Goal: Task Accomplishment & Management: Use online tool/utility

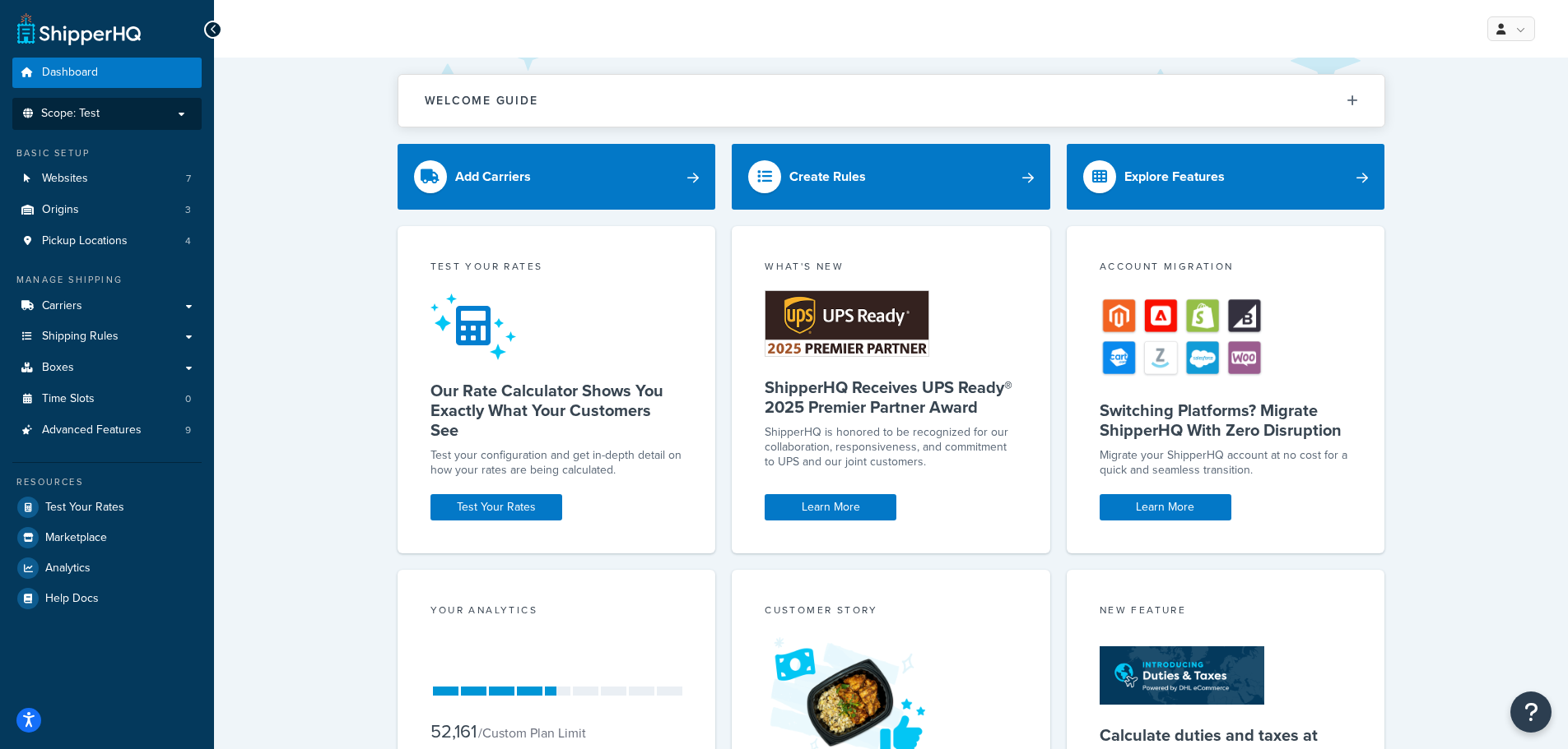
click at [118, 119] on p "Scope: Test" at bounding box center [106, 114] width 175 height 14
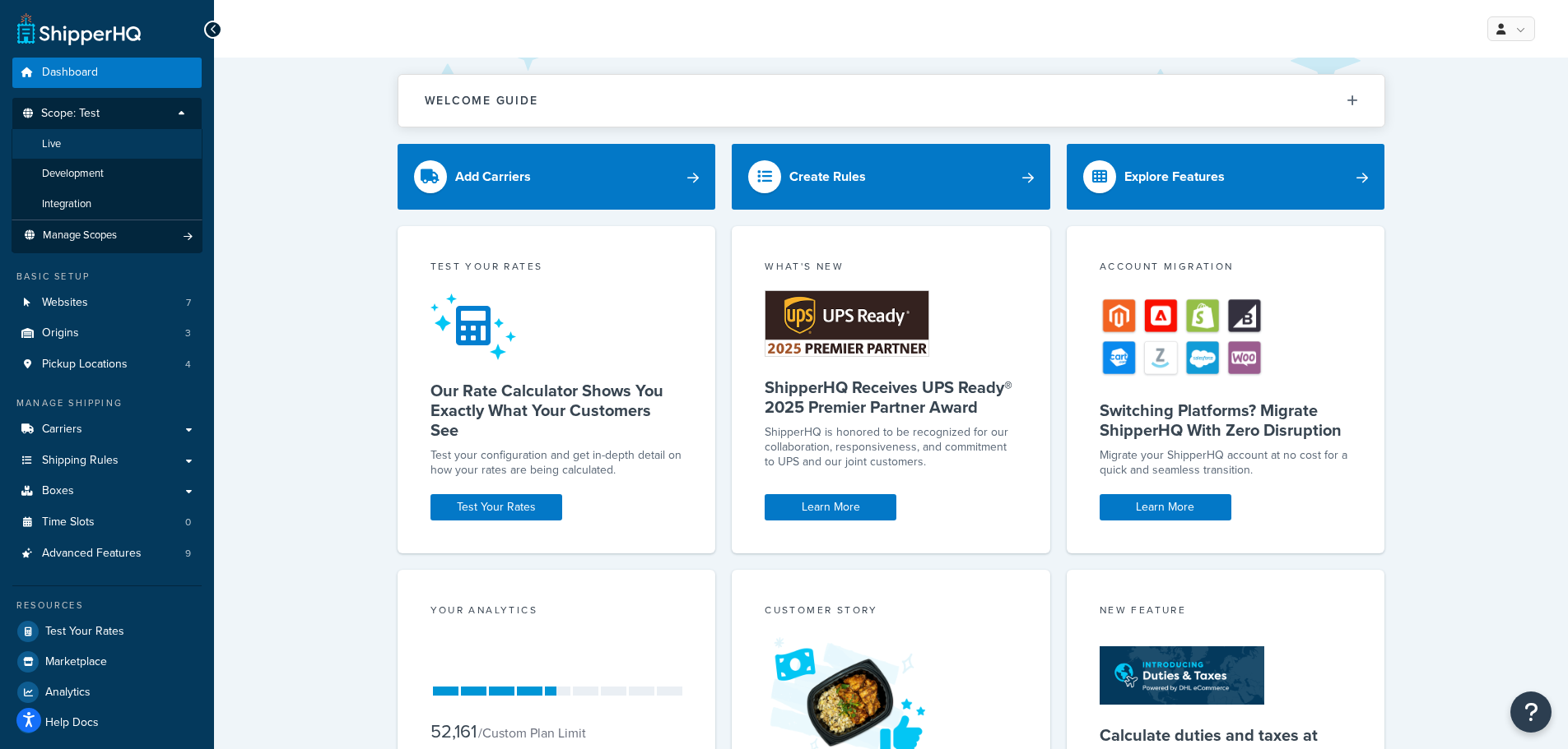
click at [115, 138] on li "Live" at bounding box center [107, 144] width 191 height 30
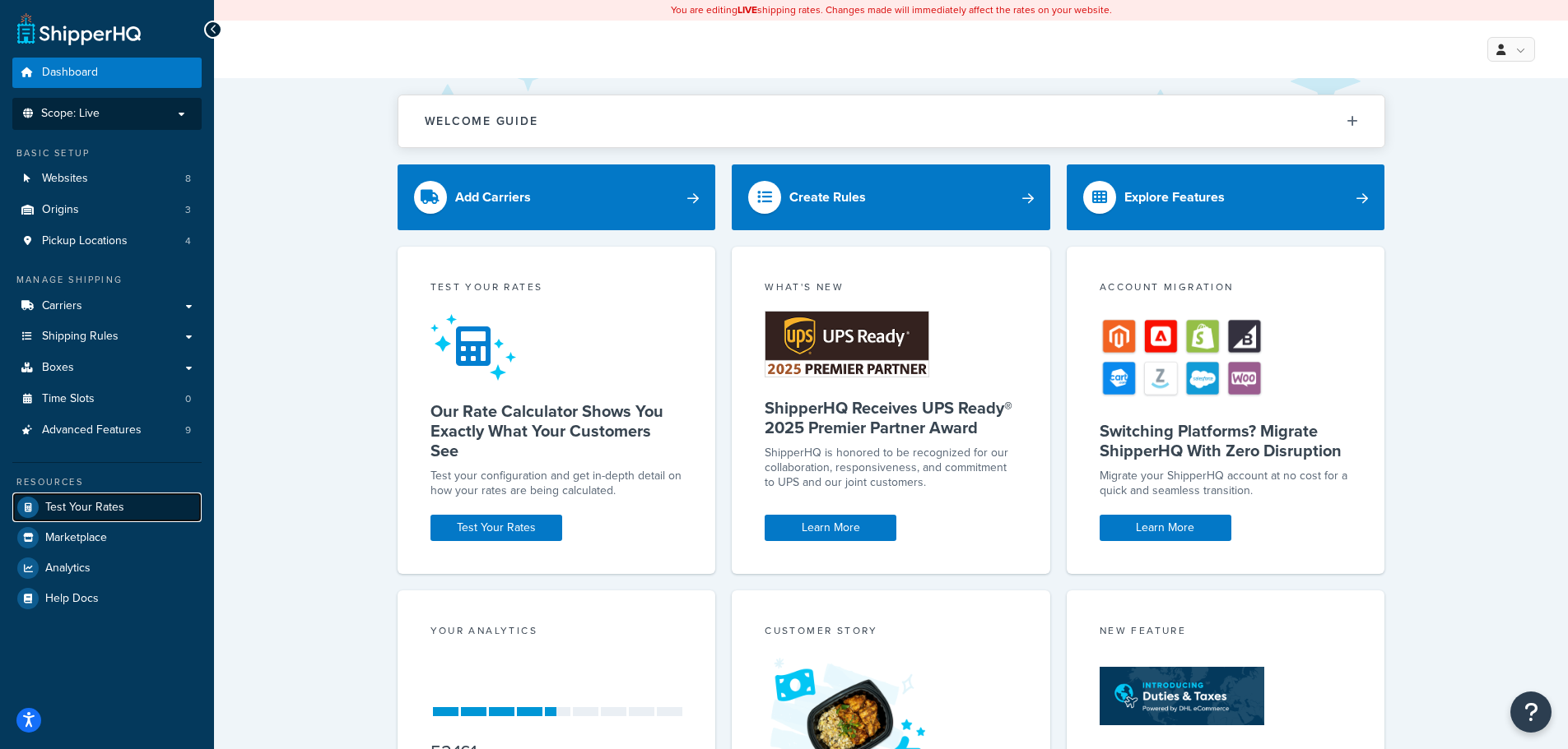
click at [101, 502] on span "Test Your Rates" at bounding box center [85, 507] width 79 height 14
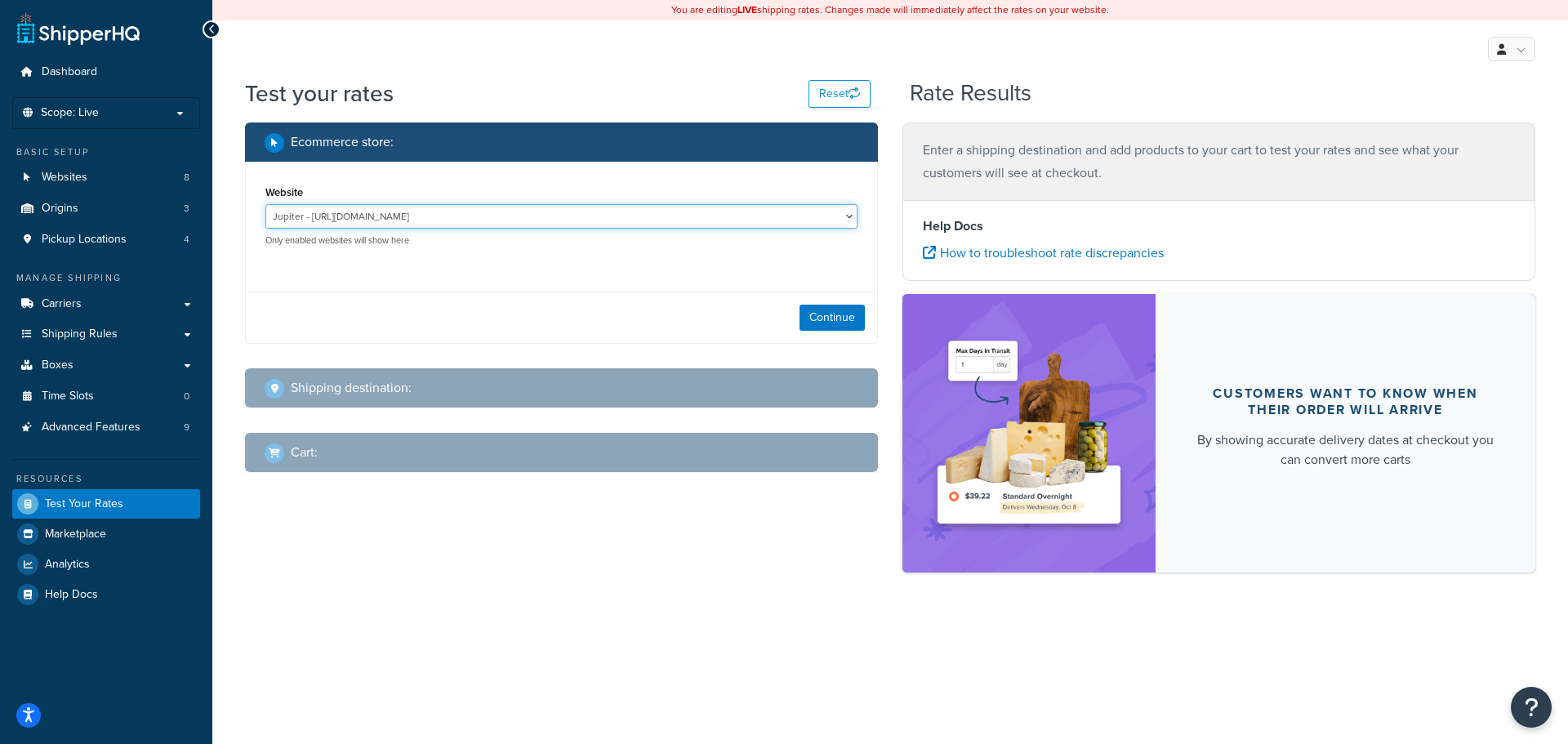
click at [550, 216] on select "Jupiter - https://jupiter.clearbags.cloud/ Mercury - https://mercury.clearbags.…" at bounding box center [562, 216] width 592 height 24
select select "2c209cb4b714c765d0ce5177c5b8e241"
click at [266, 205] on select "Jupiter - https://jupiter.clearbags.cloud/ Mercury - https://mercury.clearbags.…" at bounding box center [562, 216] width 592 height 24
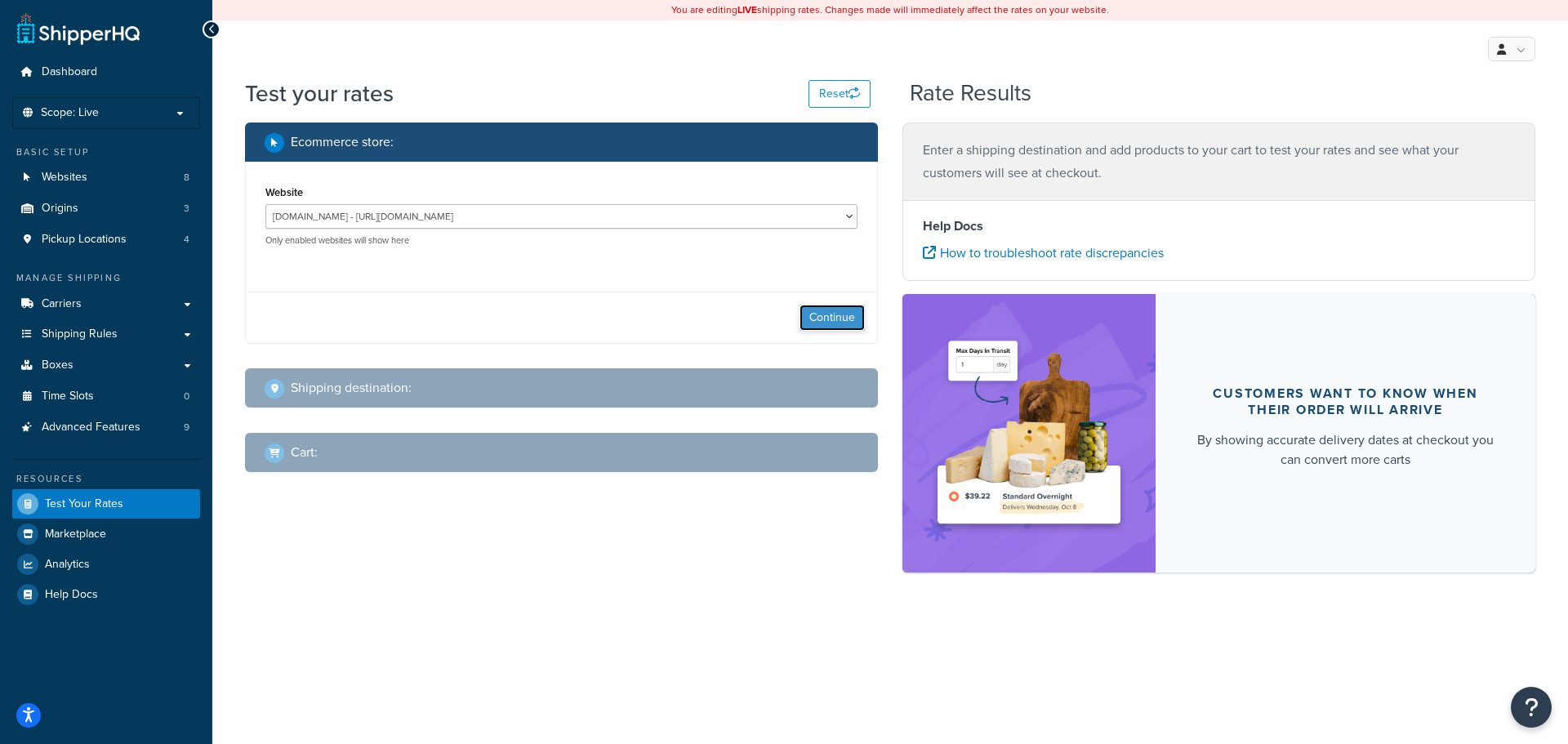
click at [837, 320] on button "Continue" at bounding box center [833, 317] width 65 height 26
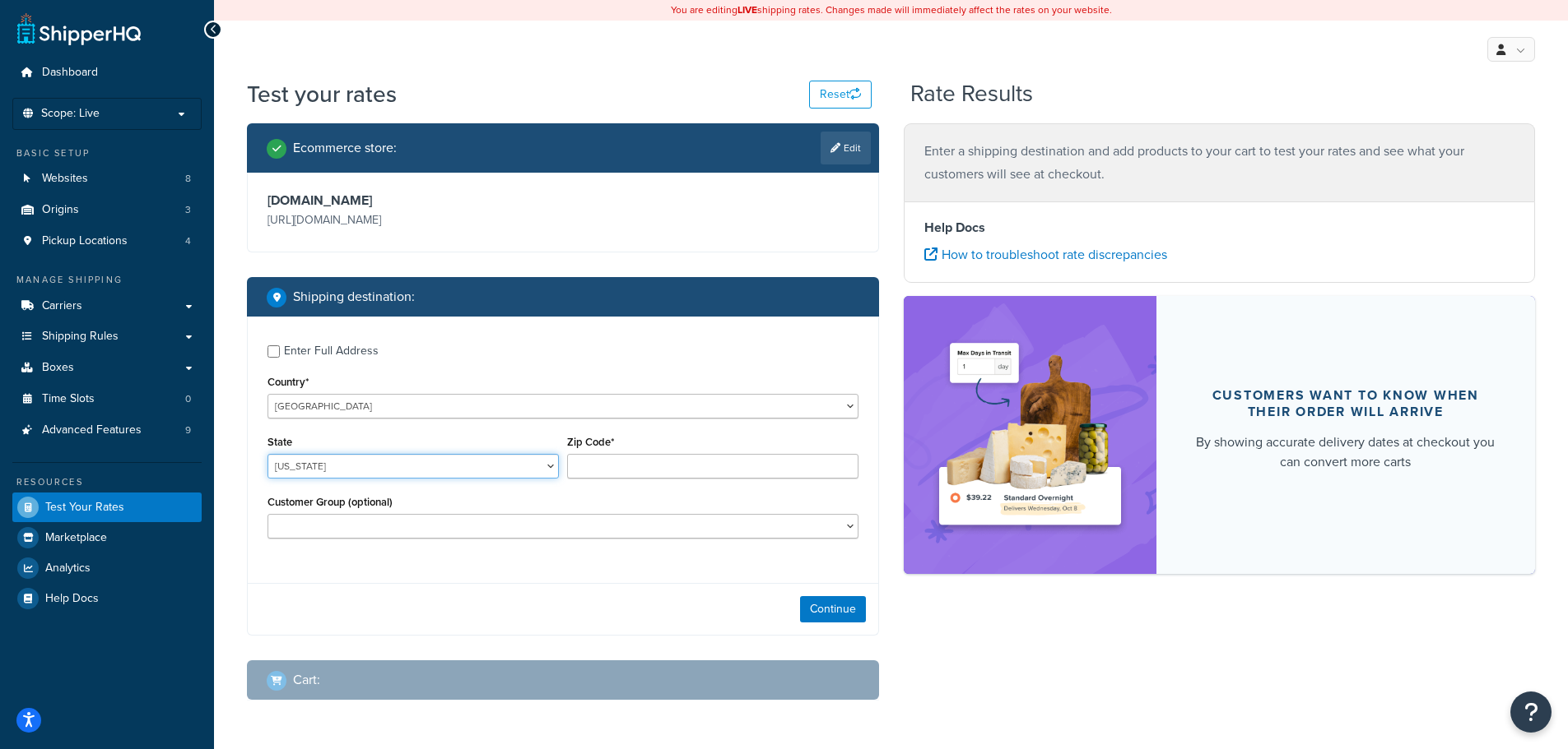
click at [351, 466] on select "Alabama Alaska American Samoa Arizona Arkansas Armed Forces Americas Armed Forc…" at bounding box center [413, 466] width 291 height 24
select select "AZ"
click at [268, 455] on select "Alabama Alaska American Samoa Arizona Arkansas Armed Forces Americas Armed Forc…" at bounding box center [413, 466] width 291 height 24
click at [641, 455] on input "Zip Code*" at bounding box center [712, 466] width 291 height 24
type input "86326"
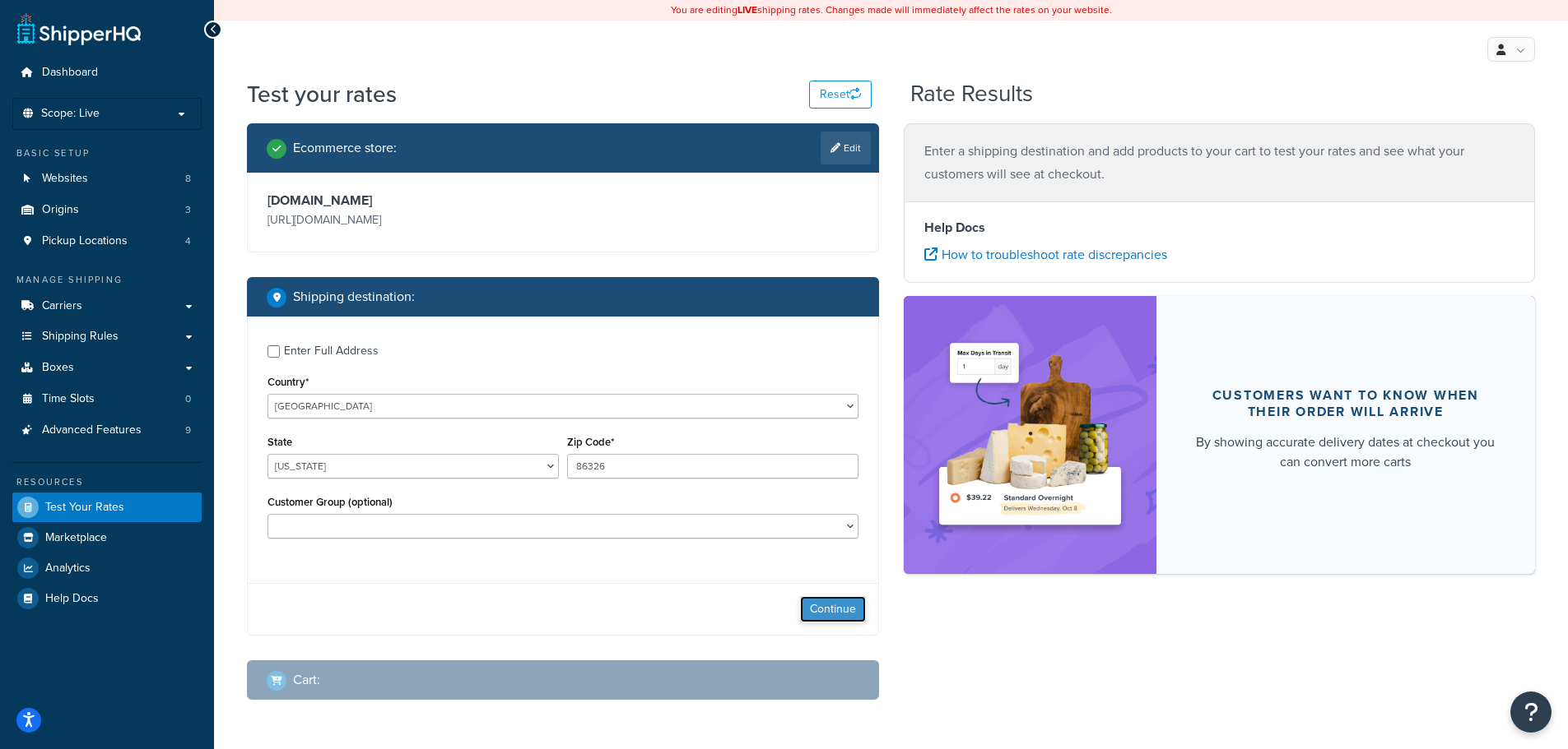
click at [830, 609] on button "Continue" at bounding box center [833, 609] width 66 height 26
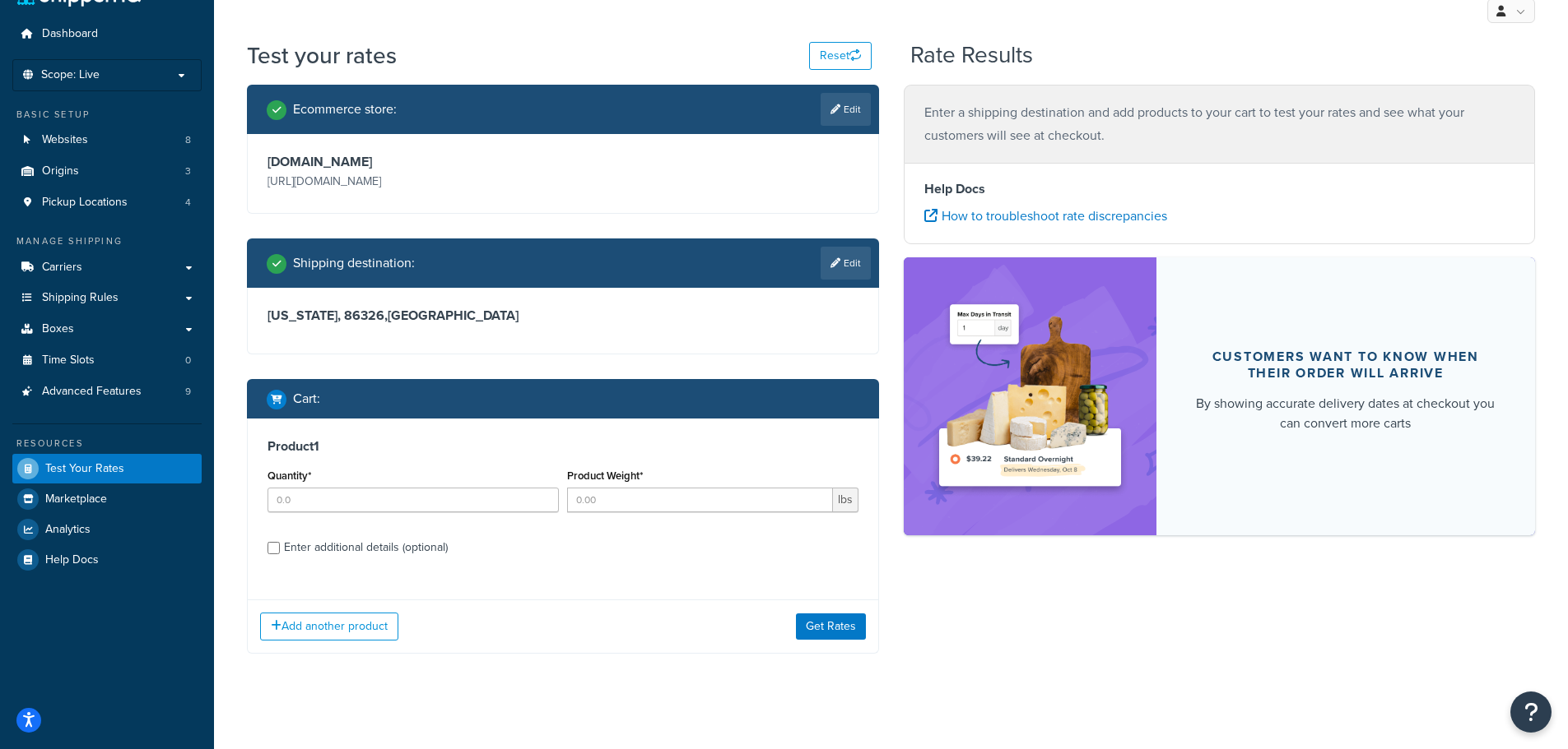
scroll to position [41, 0]
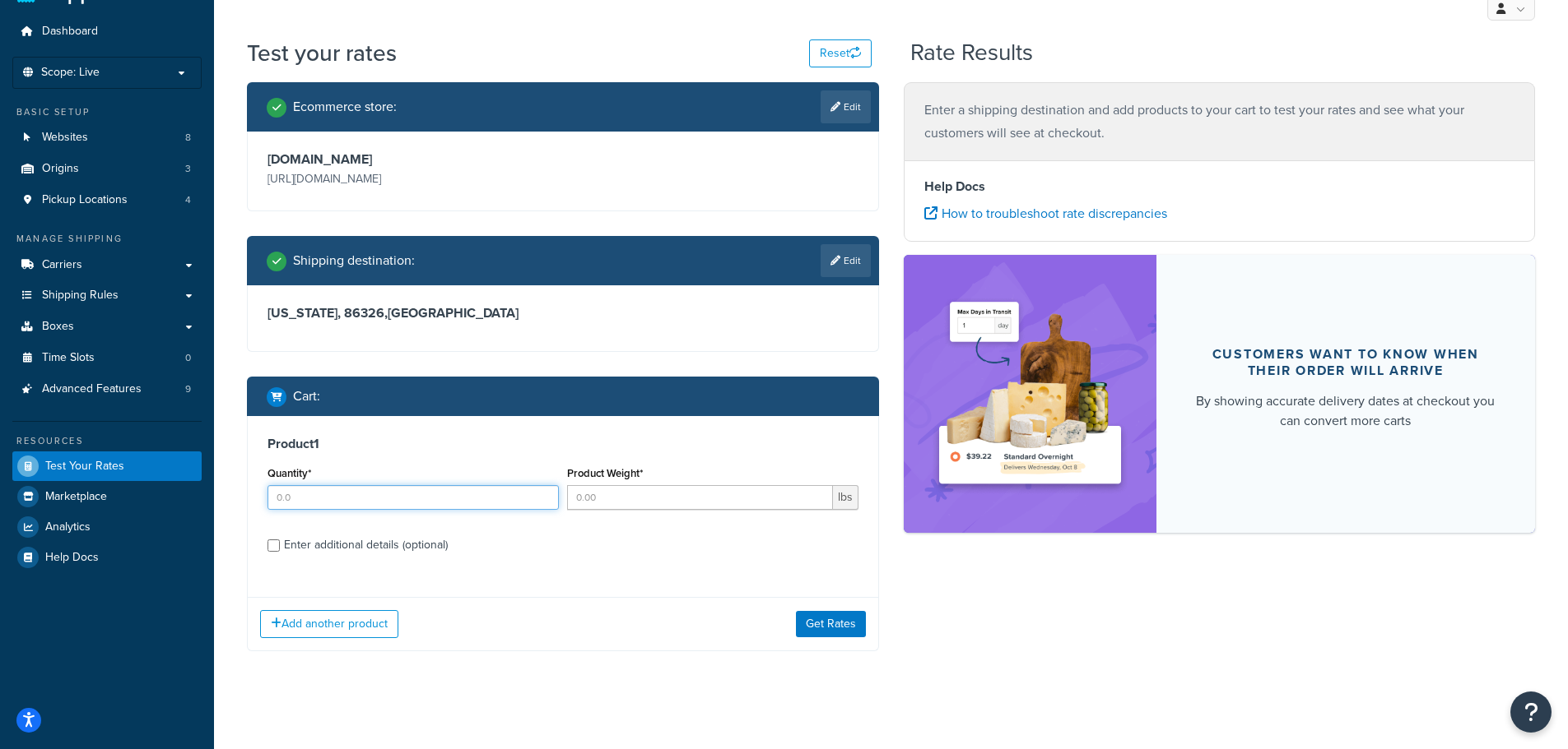
click at [297, 497] on input "Quantity*" at bounding box center [413, 497] width 291 height 24
type input "1"
click at [607, 497] on input "Product Weight*" at bounding box center [700, 497] width 266 height 24
type input "31"
click at [841, 254] on link "Edit" at bounding box center [845, 260] width 50 height 33
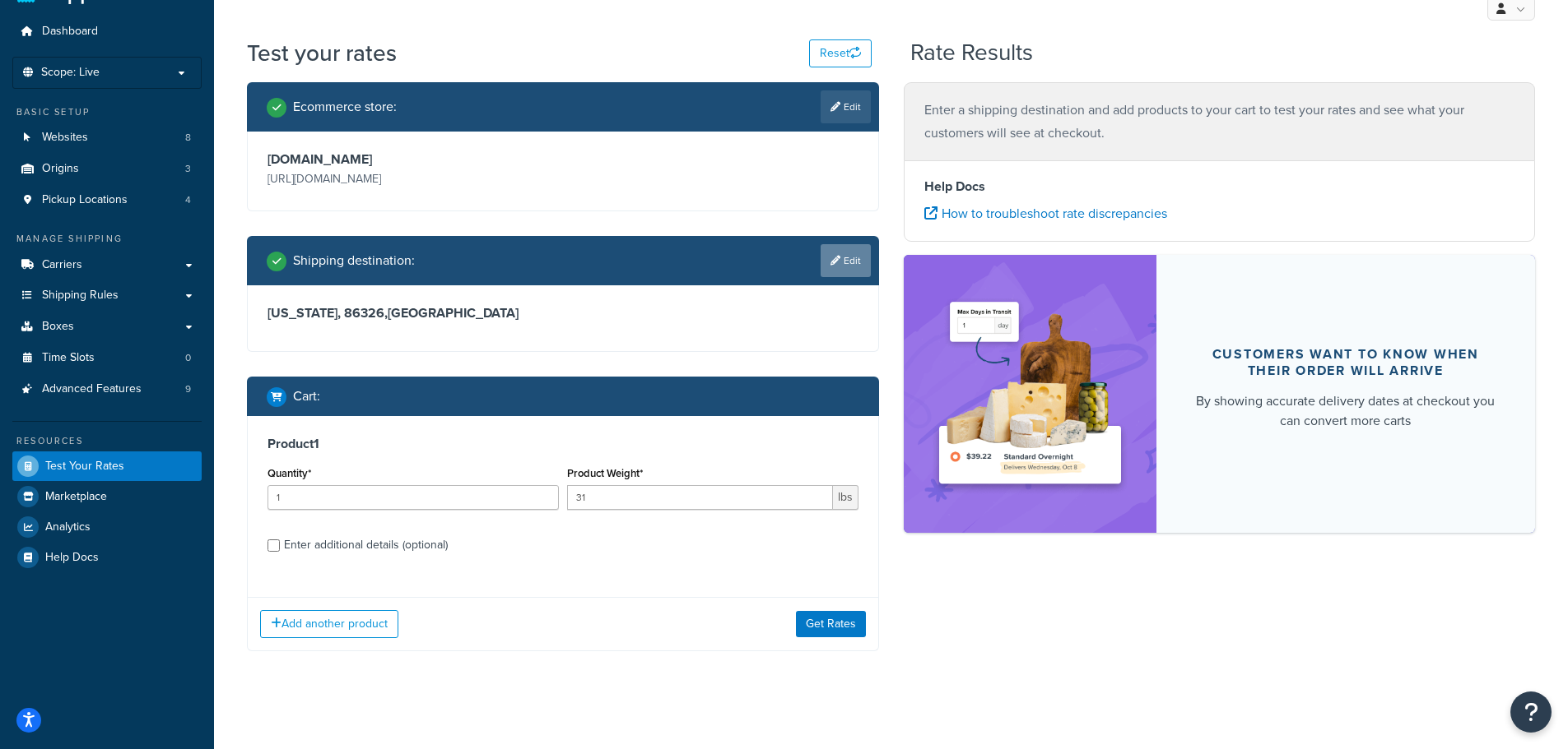
select select "AZ"
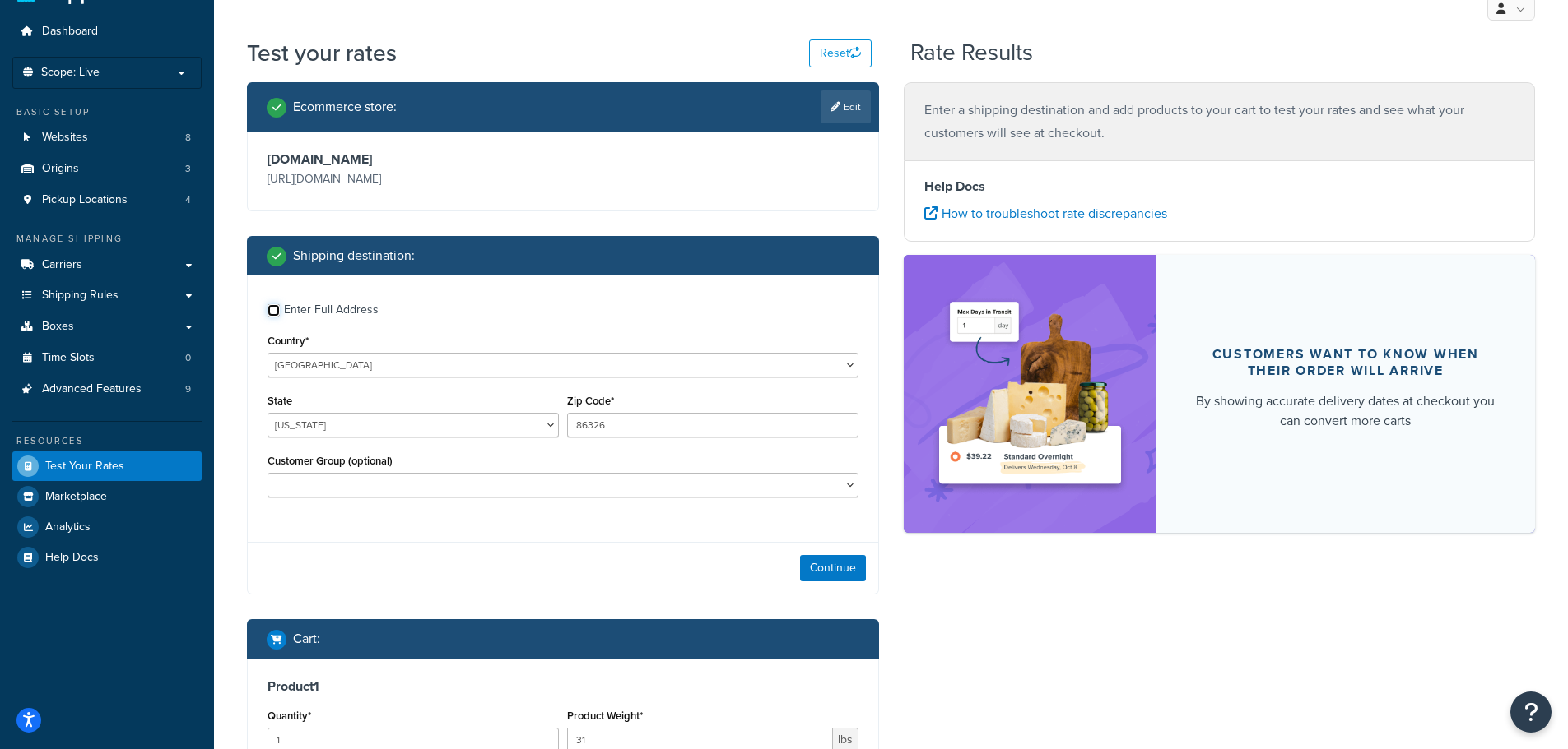
click at [273, 313] on input "Enter Full Address" at bounding box center [274, 310] width 13 height 13
checkbox input "true"
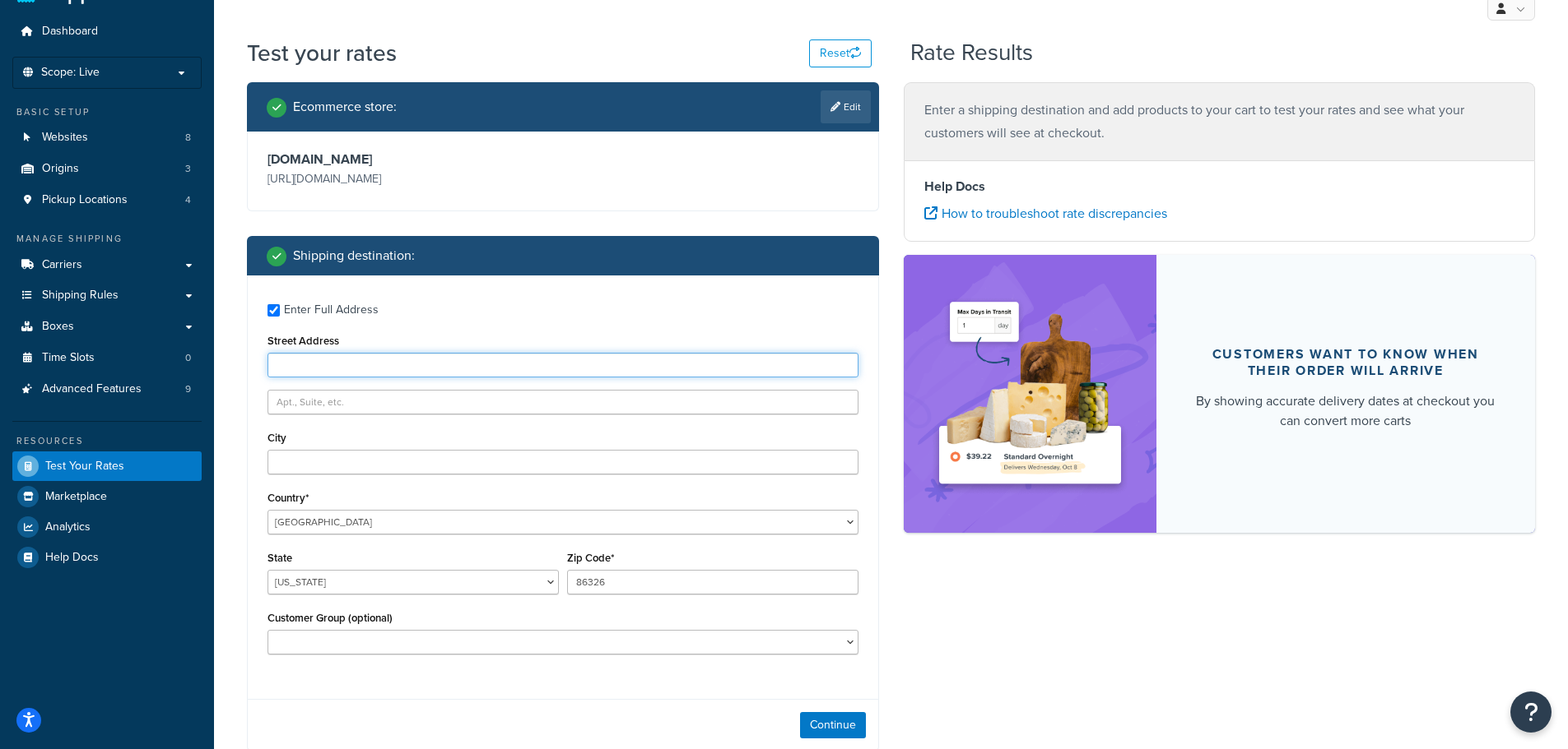
click at [331, 370] on input "Street Address" at bounding box center [563, 365] width 591 height 24
paste input "PO BOX 402"
type input "PO BOX 402"
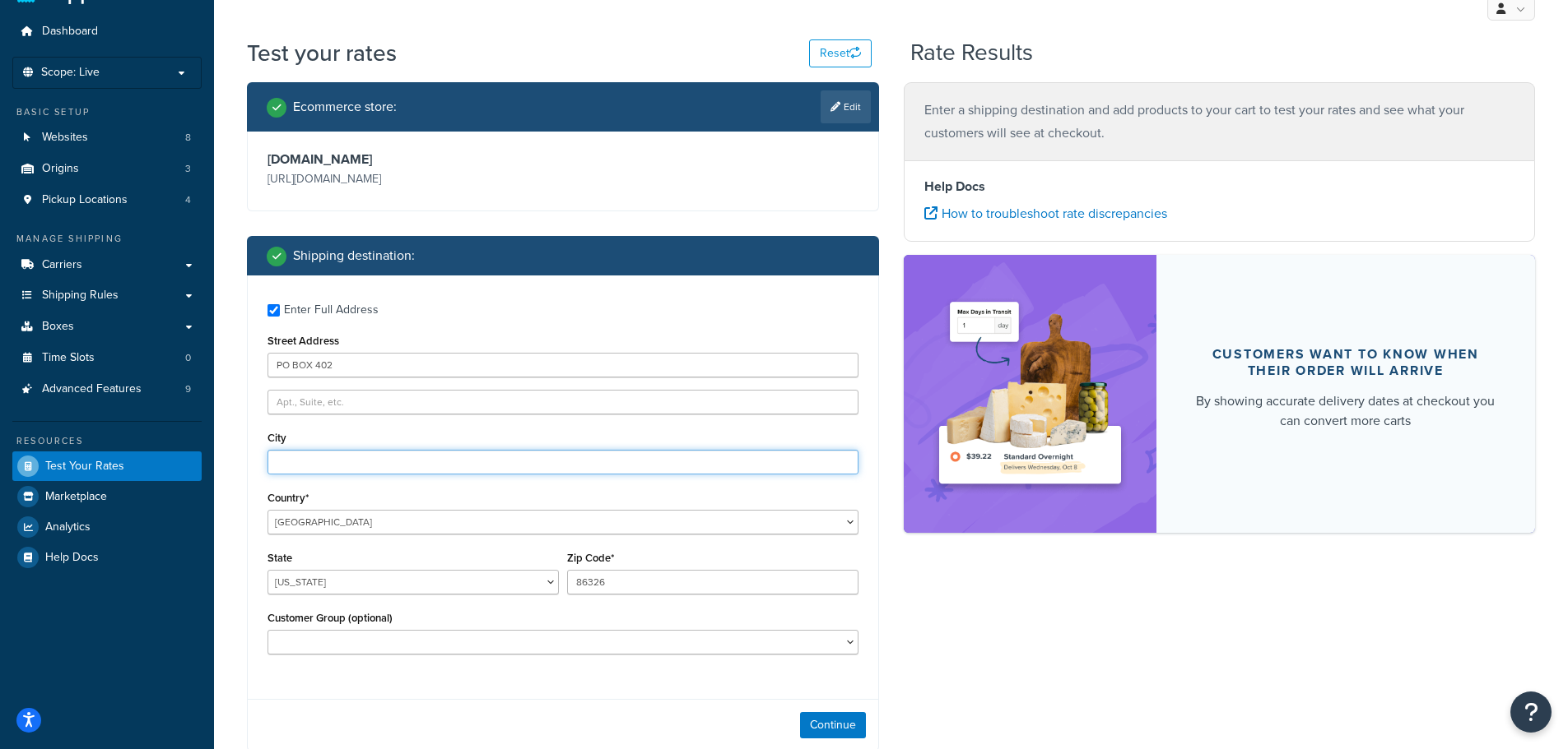
click at [336, 464] on input "City" at bounding box center [563, 462] width 591 height 24
click at [352, 472] on input "City" at bounding box center [563, 462] width 591 height 24
paste input "COTTONWOOD"
type input "COTTONWOOD"
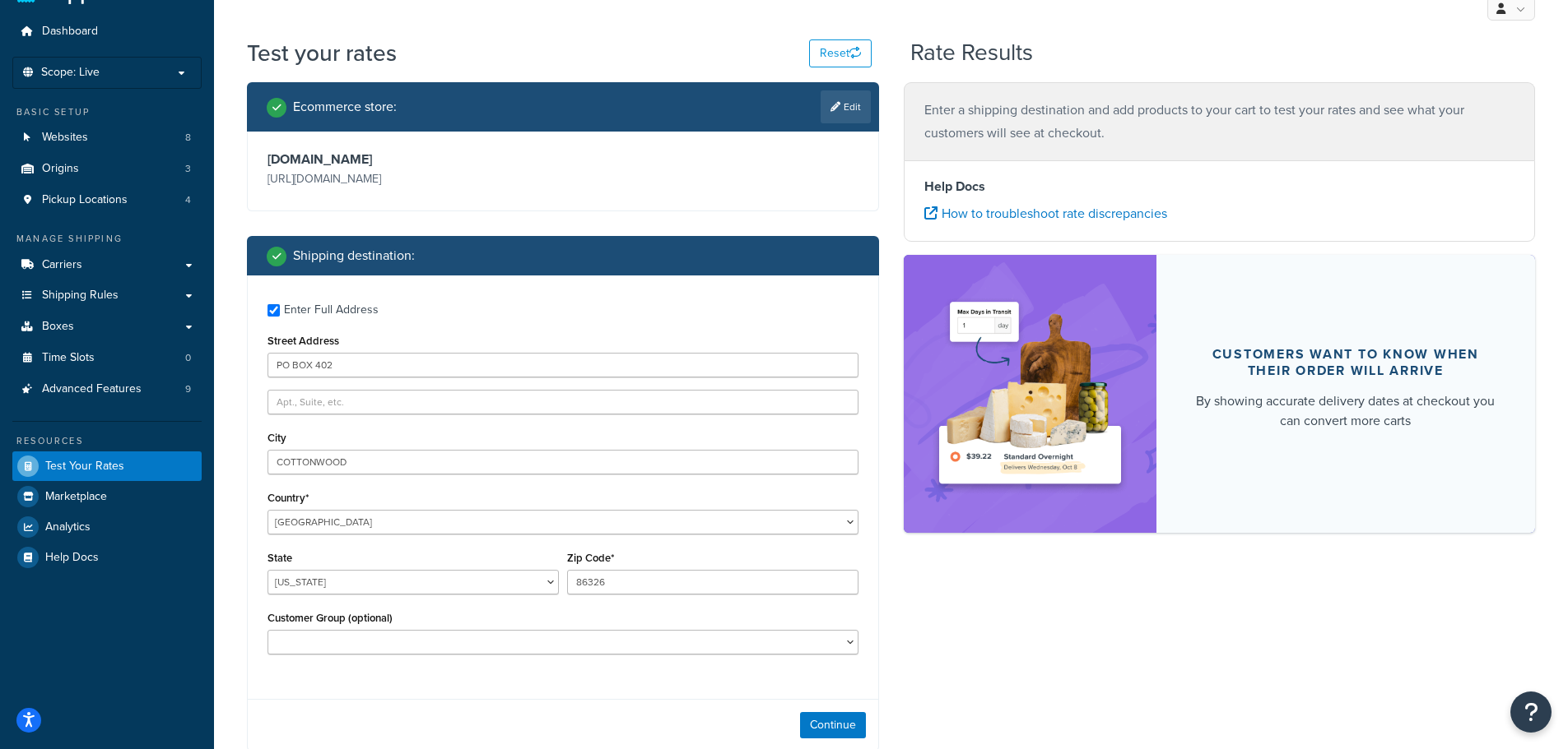
click at [372, 486] on div "Enter Full Address Street Address PO BOX 402 City COTTONWOOD Country* United St…" at bounding box center [563, 480] width 630 height 411
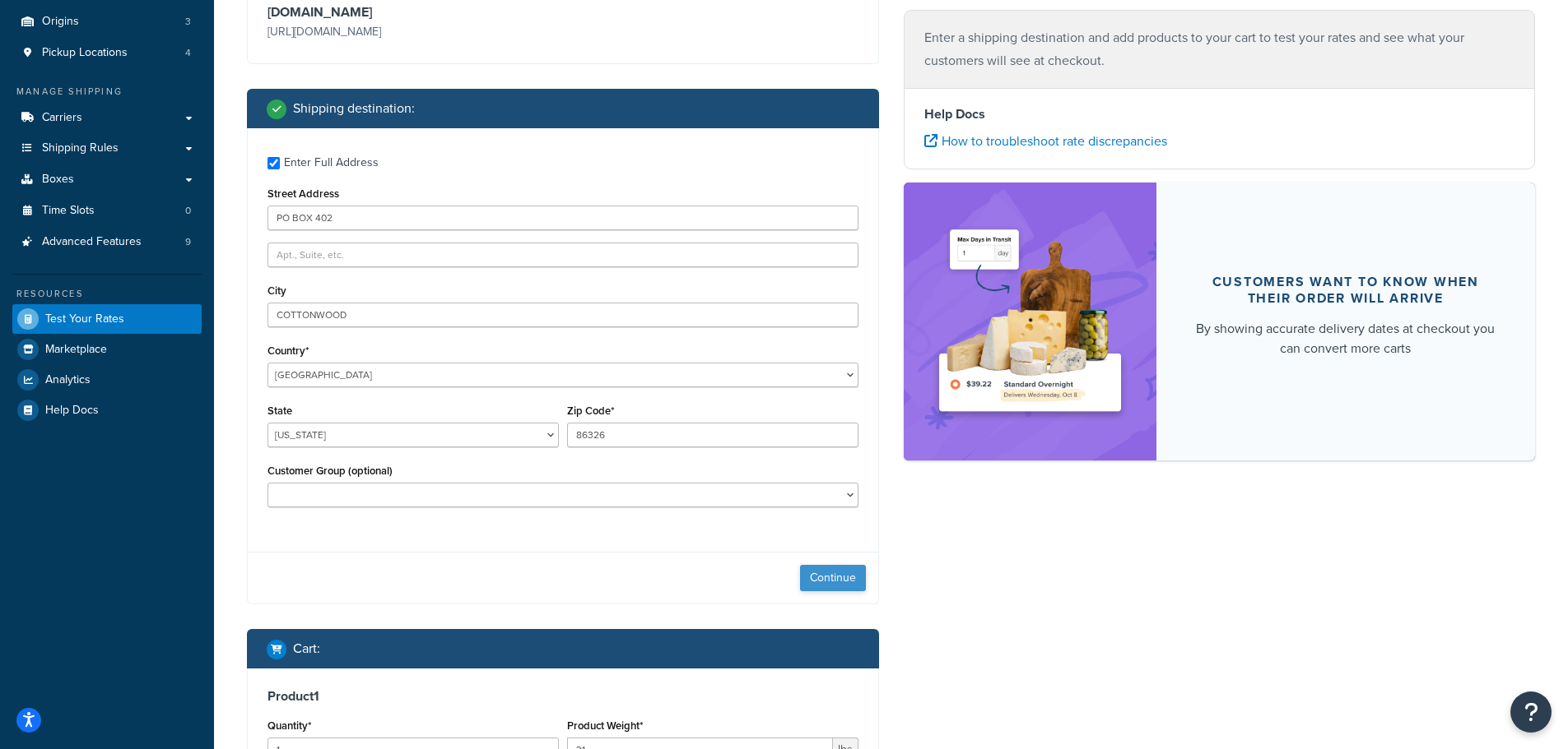
scroll to position [206, 0]
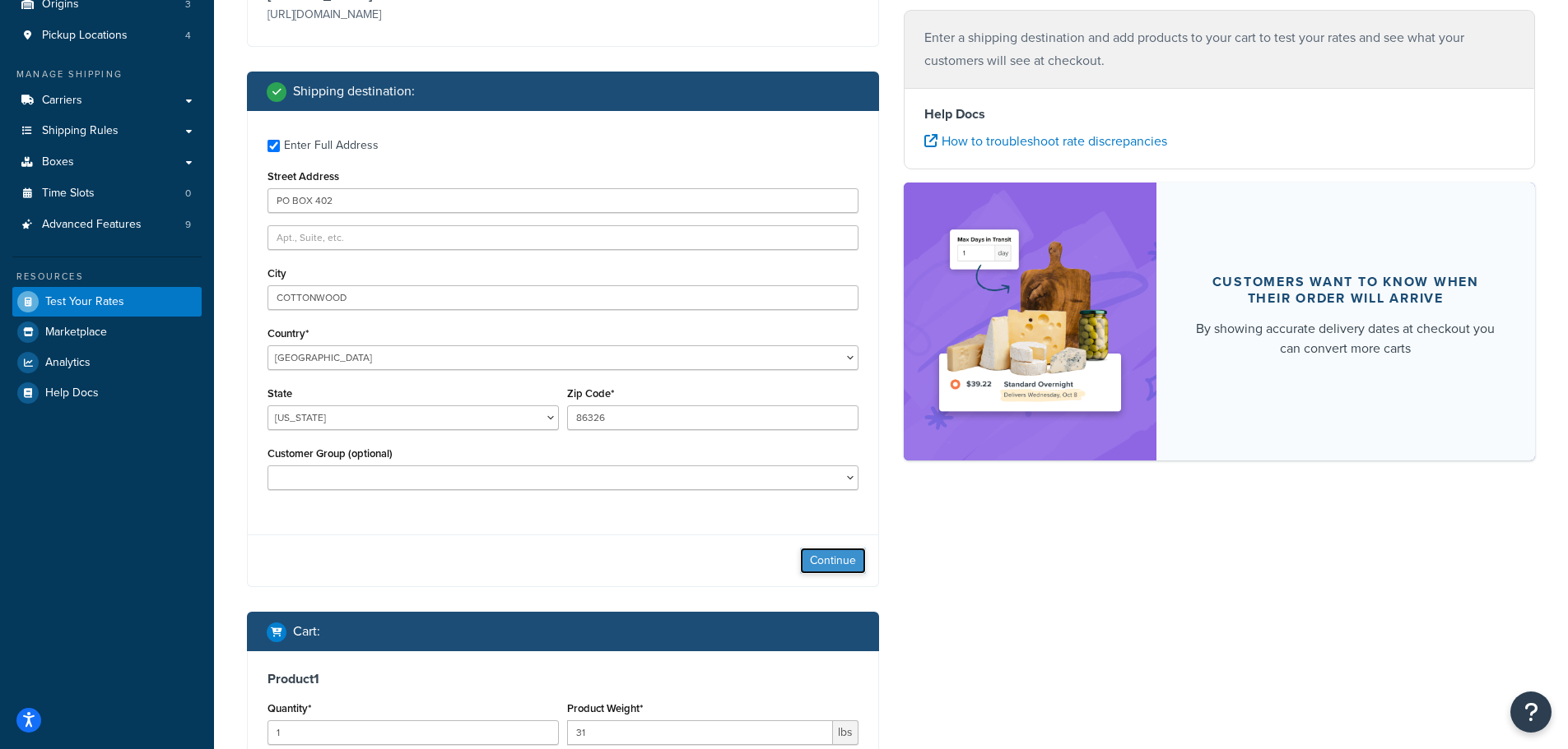
click at [819, 554] on button "Continue" at bounding box center [833, 561] width 66 height 26
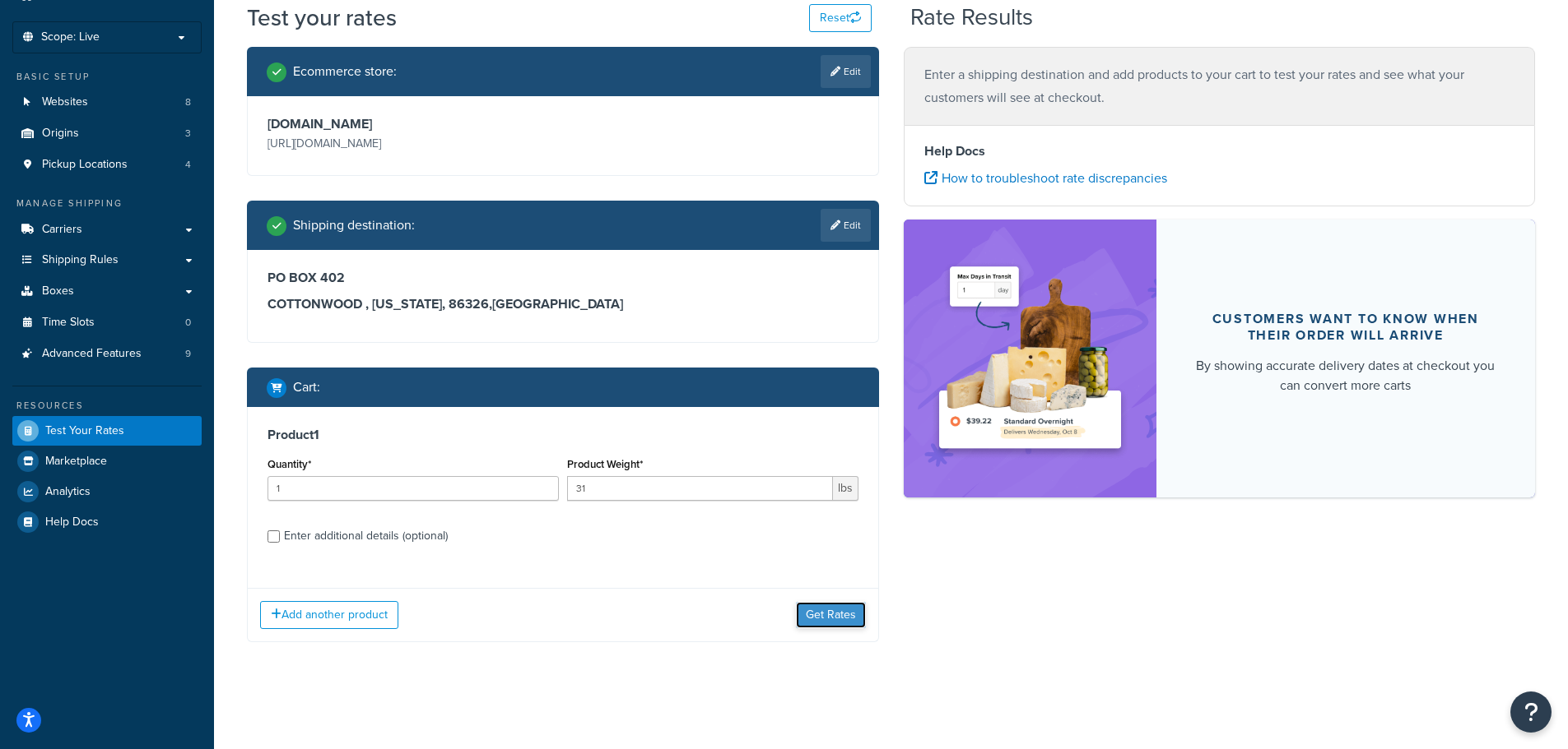
click at [852, 611] on button "Get Rates" at bounding box center [830, 615] width 70 height 26
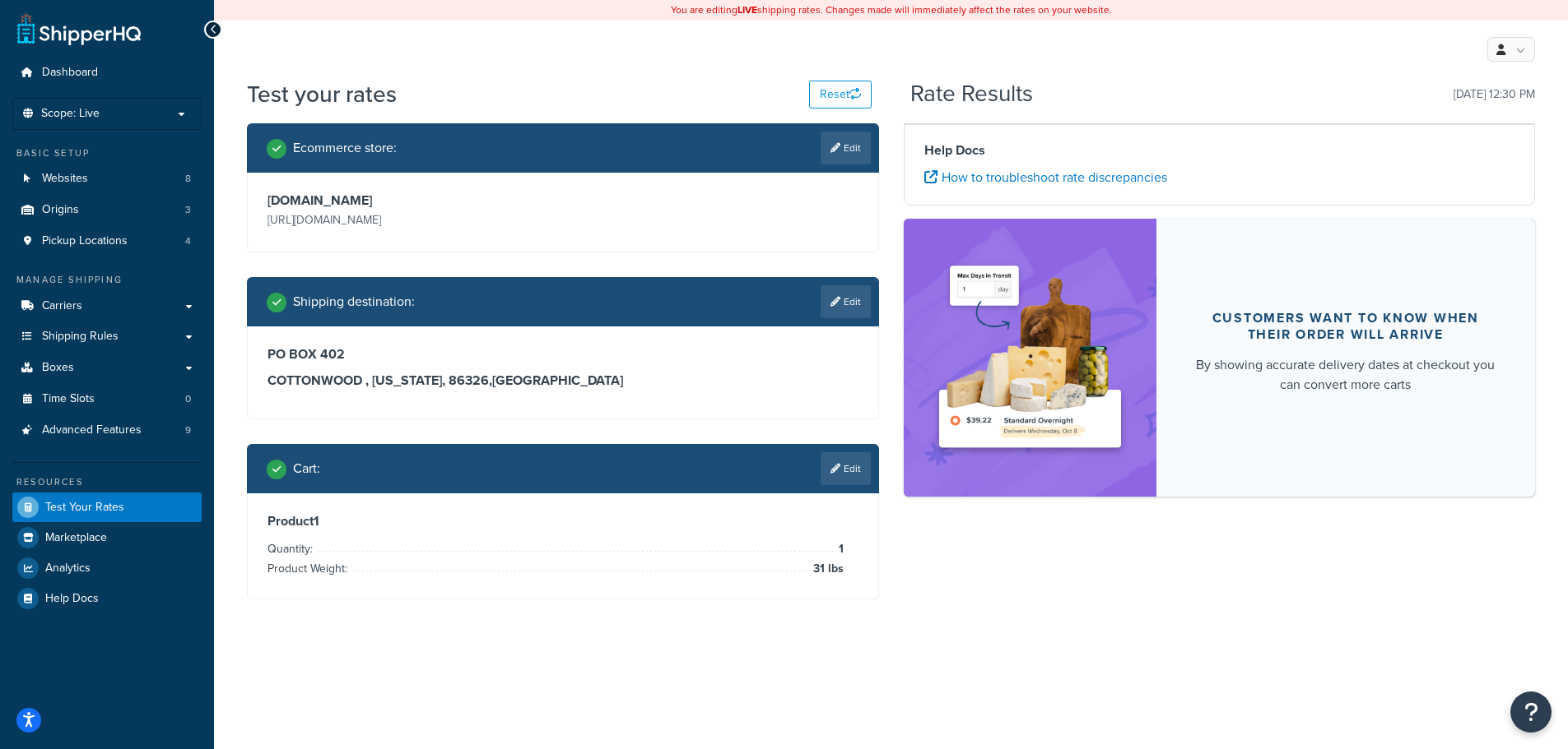
scroll to position [0, 0]
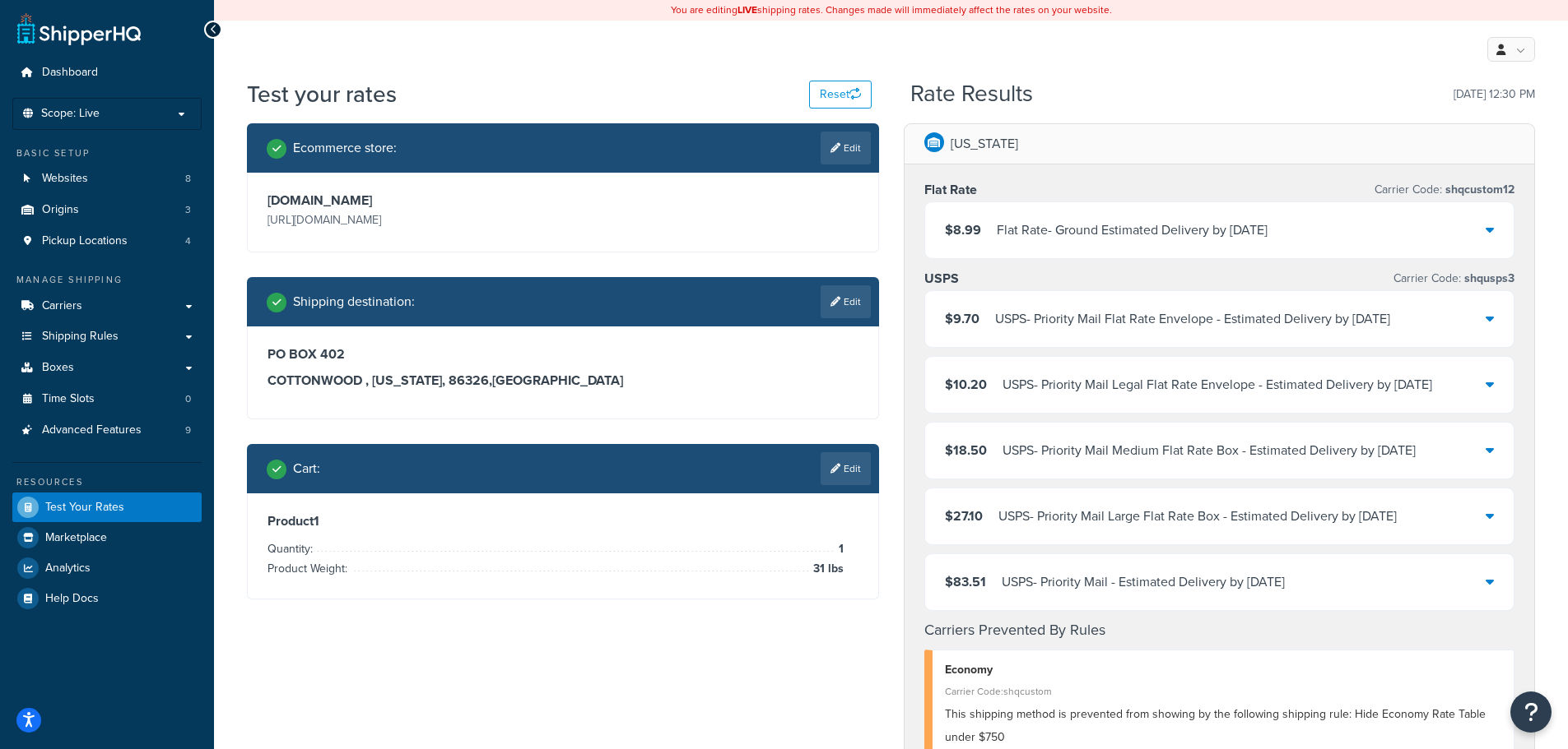
click at [1489, 225] on icon at bounding box center [1489, 230] width 8 height 14
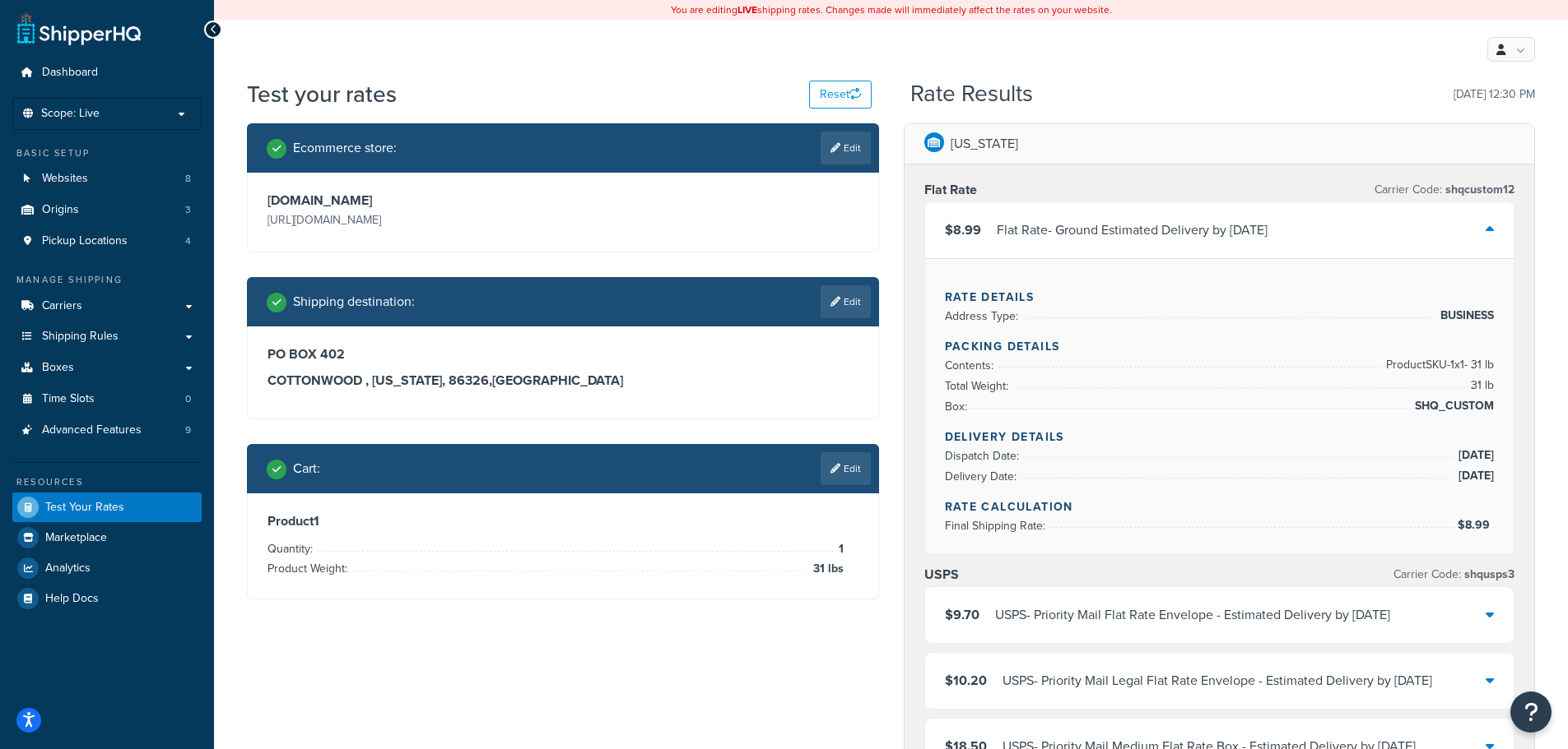
click at [1489, 225] on icon at bounding box center [1489, 230] width 8 height 14
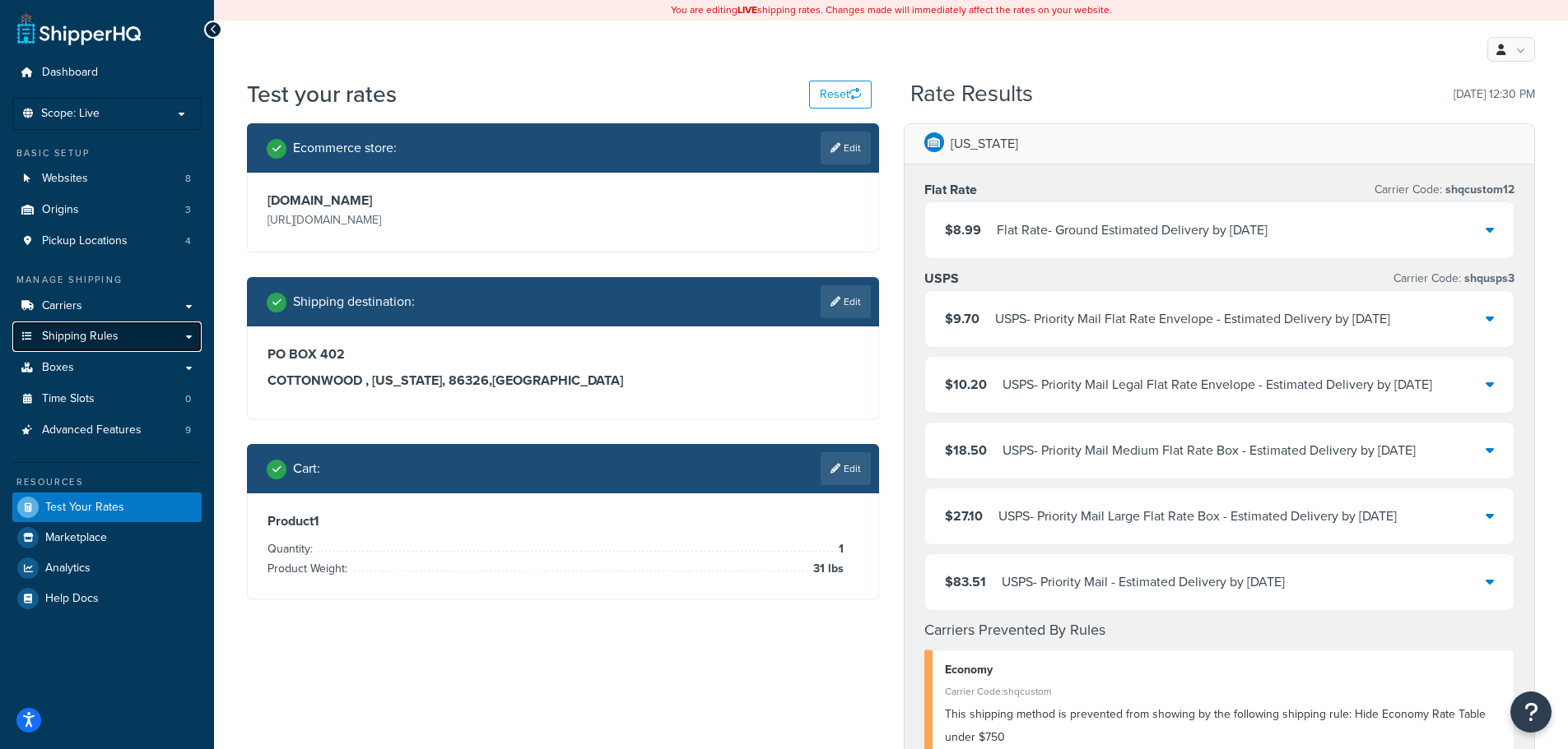
click at [83, 330] on span "Shipping Rules" at bounding box center [80, 337] width 77 height 14
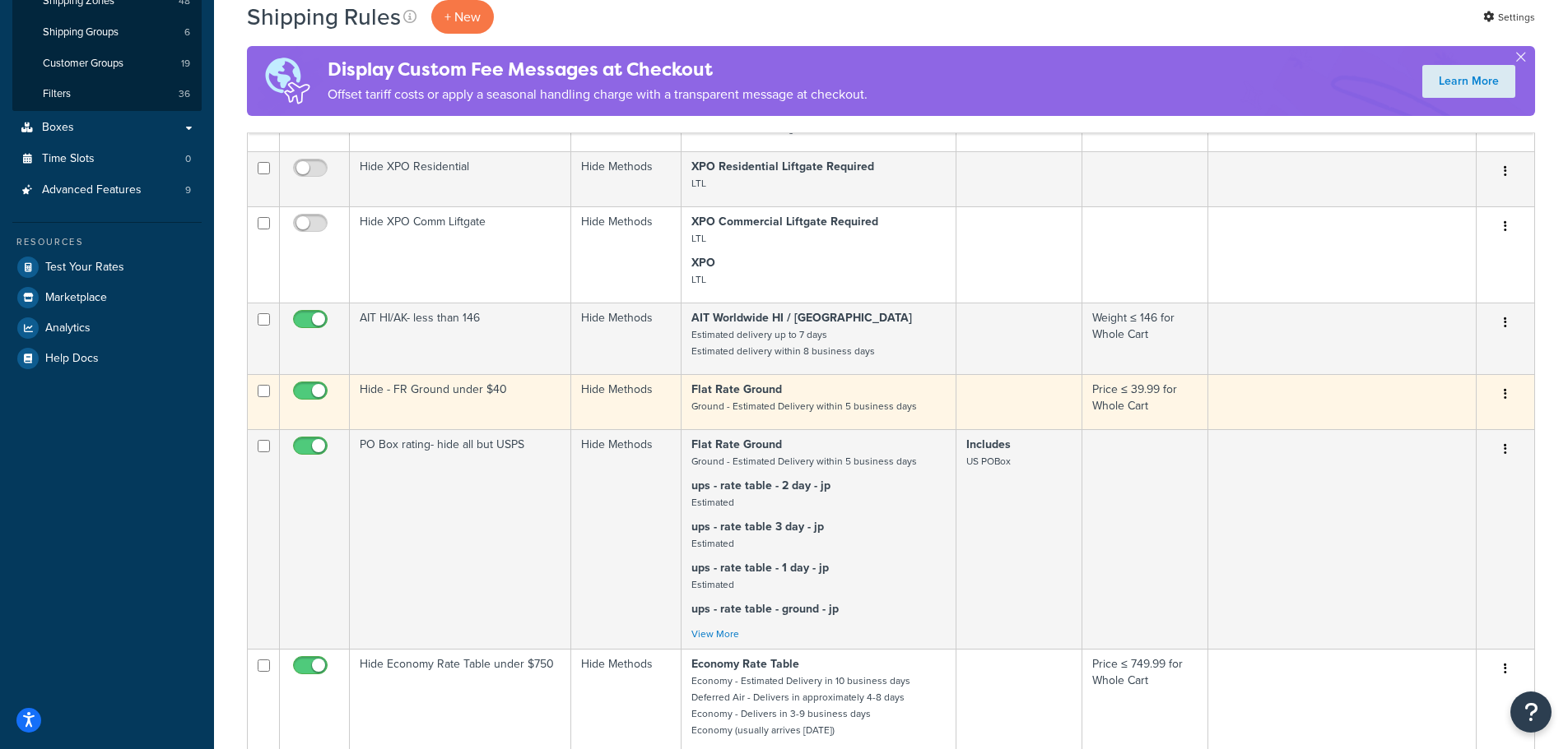
scroll to position [411, 0]
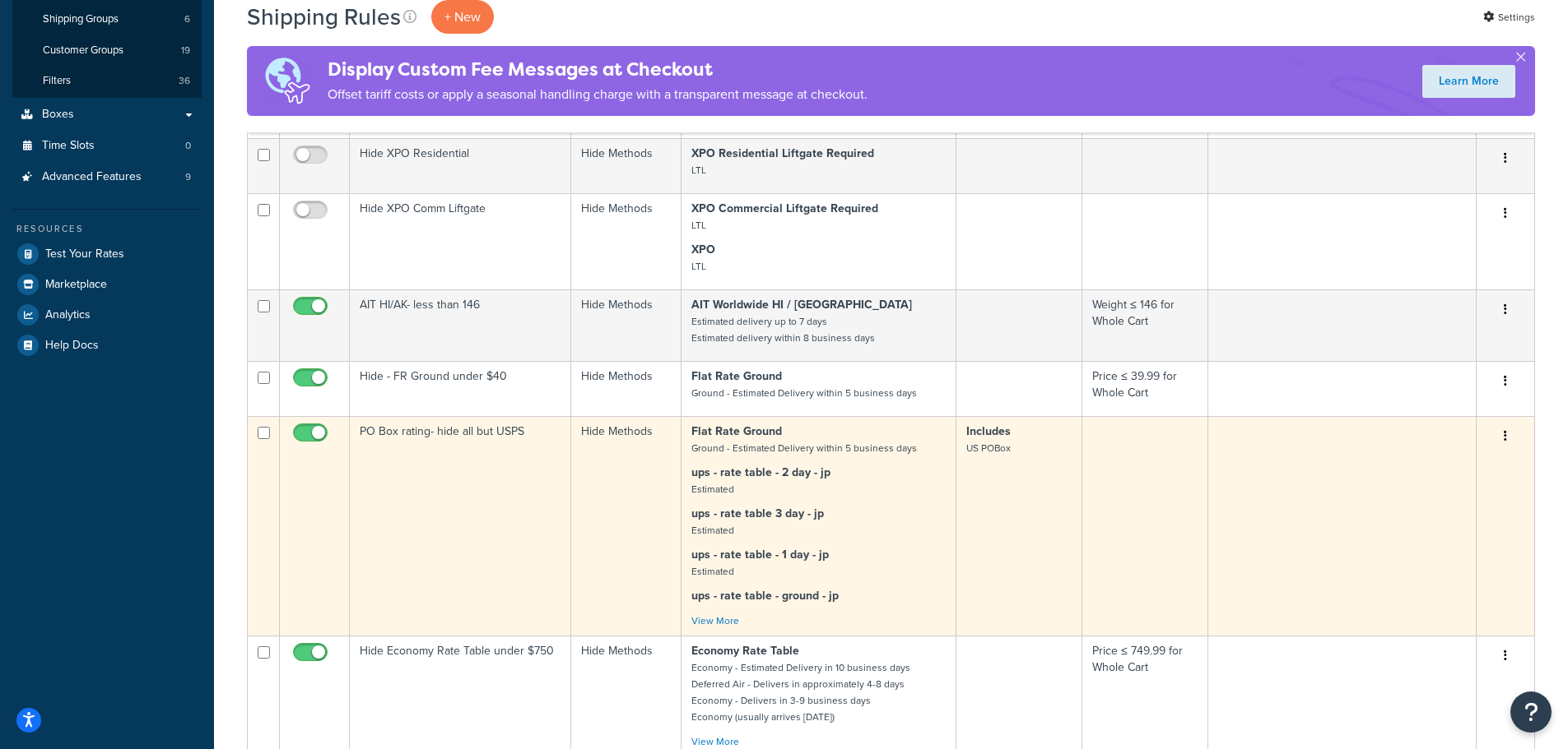
click at [486, 446] on td "PO Box rating- hide all but USPS" at bounding box center [460, 526] width 221 height 220
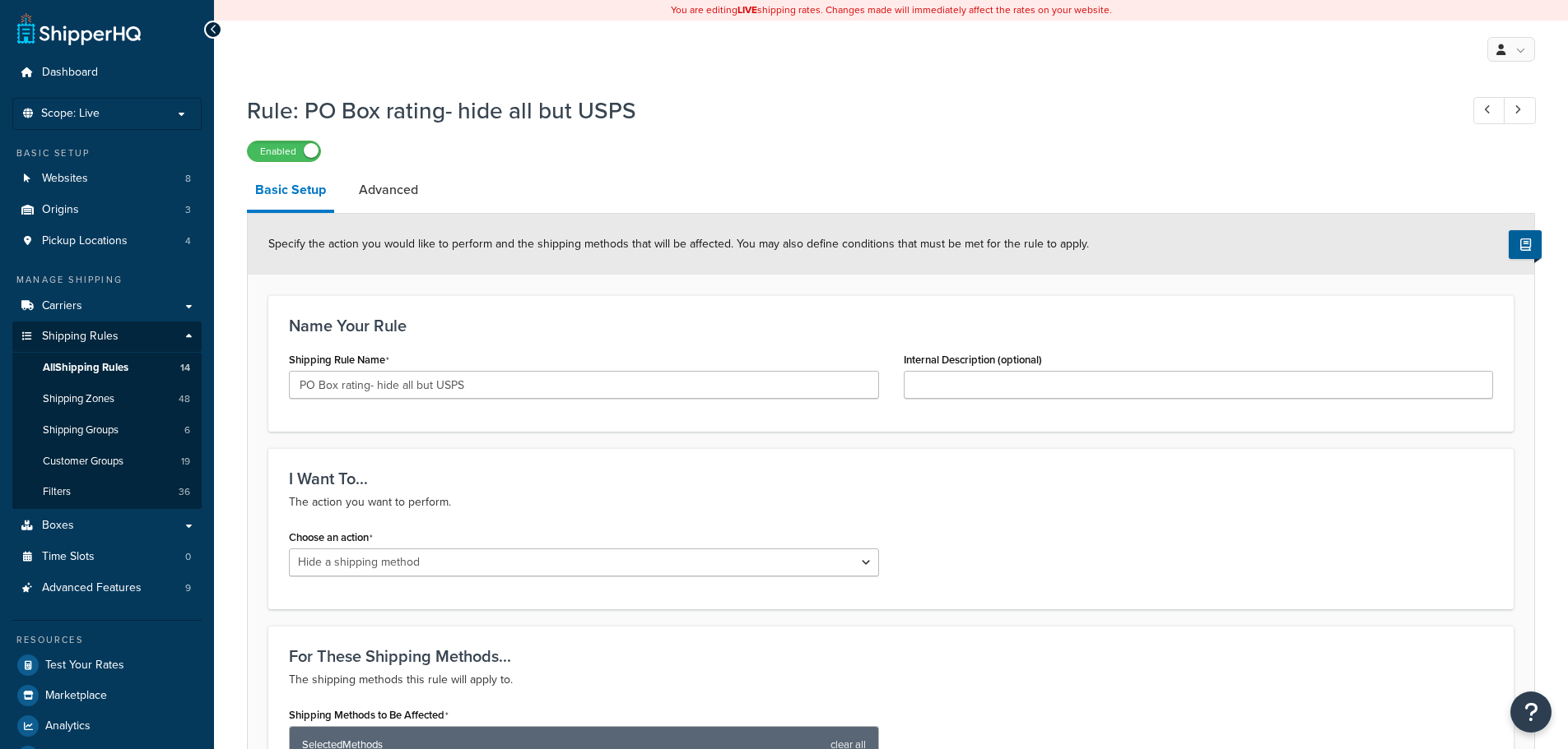
select select "HIDE"
click at [188, 304] on link "Carriers" at bounding box center [107, 307] width 189 height 30
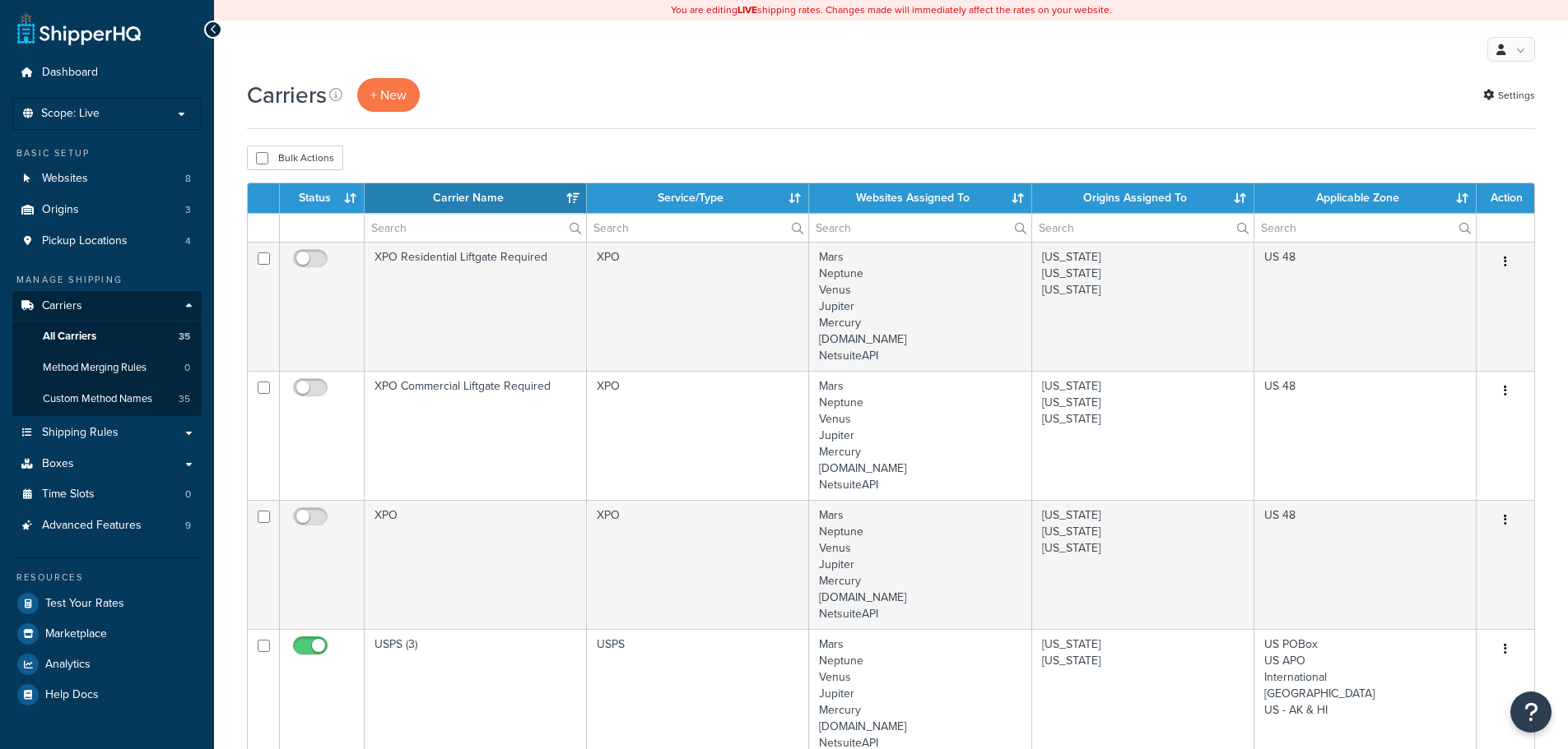
select select "15"
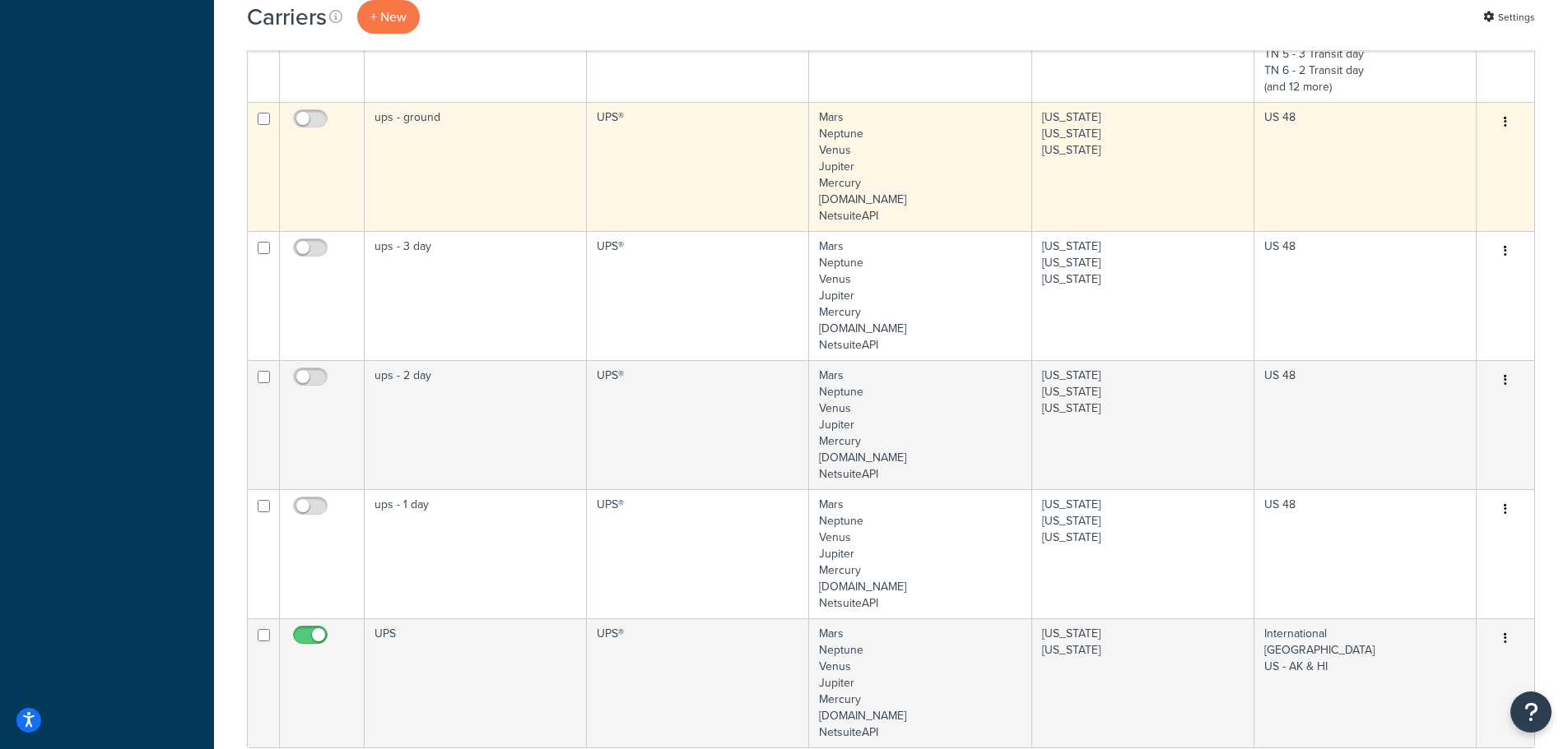
scroll to position [1974, 0]
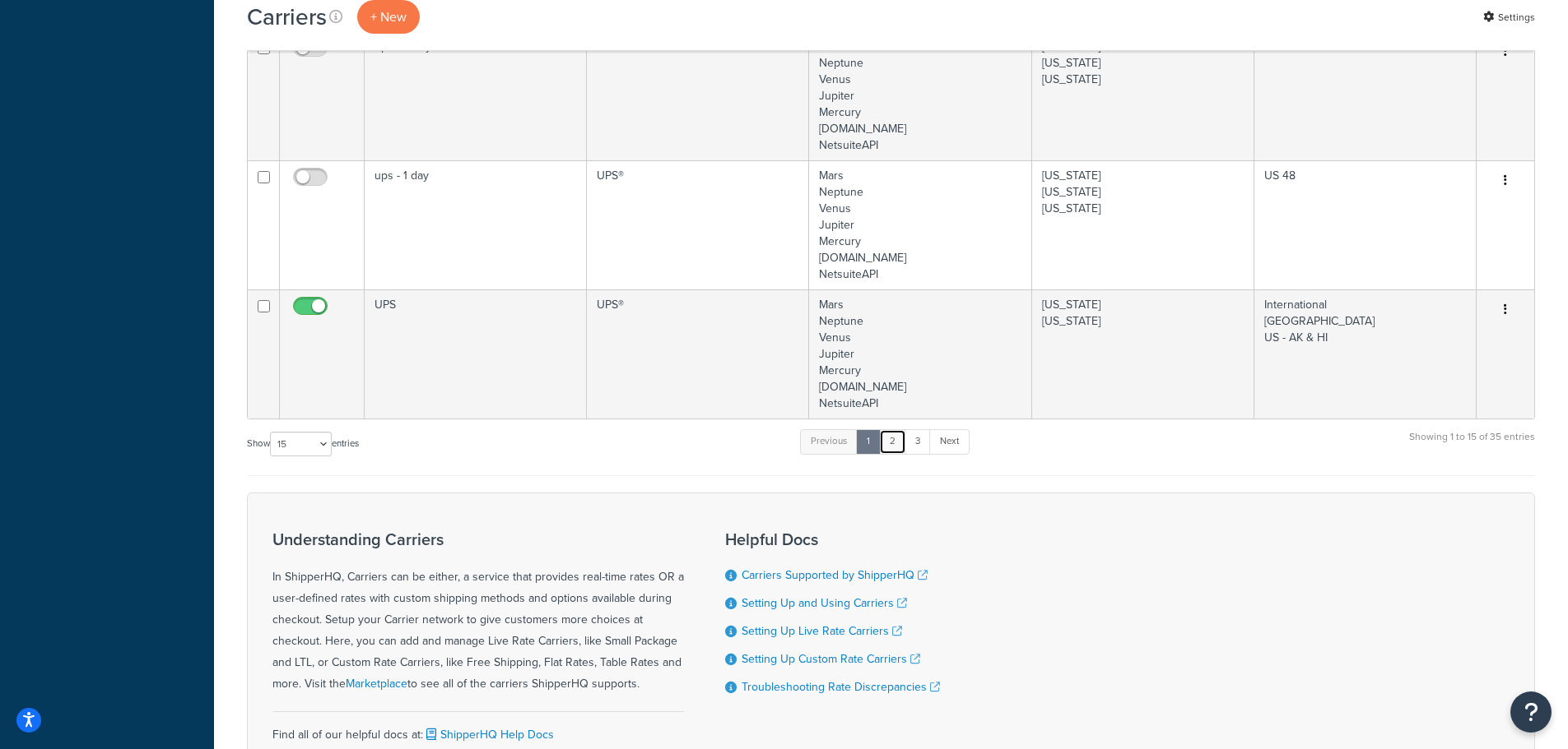
click at [893, 445] on link "2" at bounding box center [892, 441] width 27 height 24
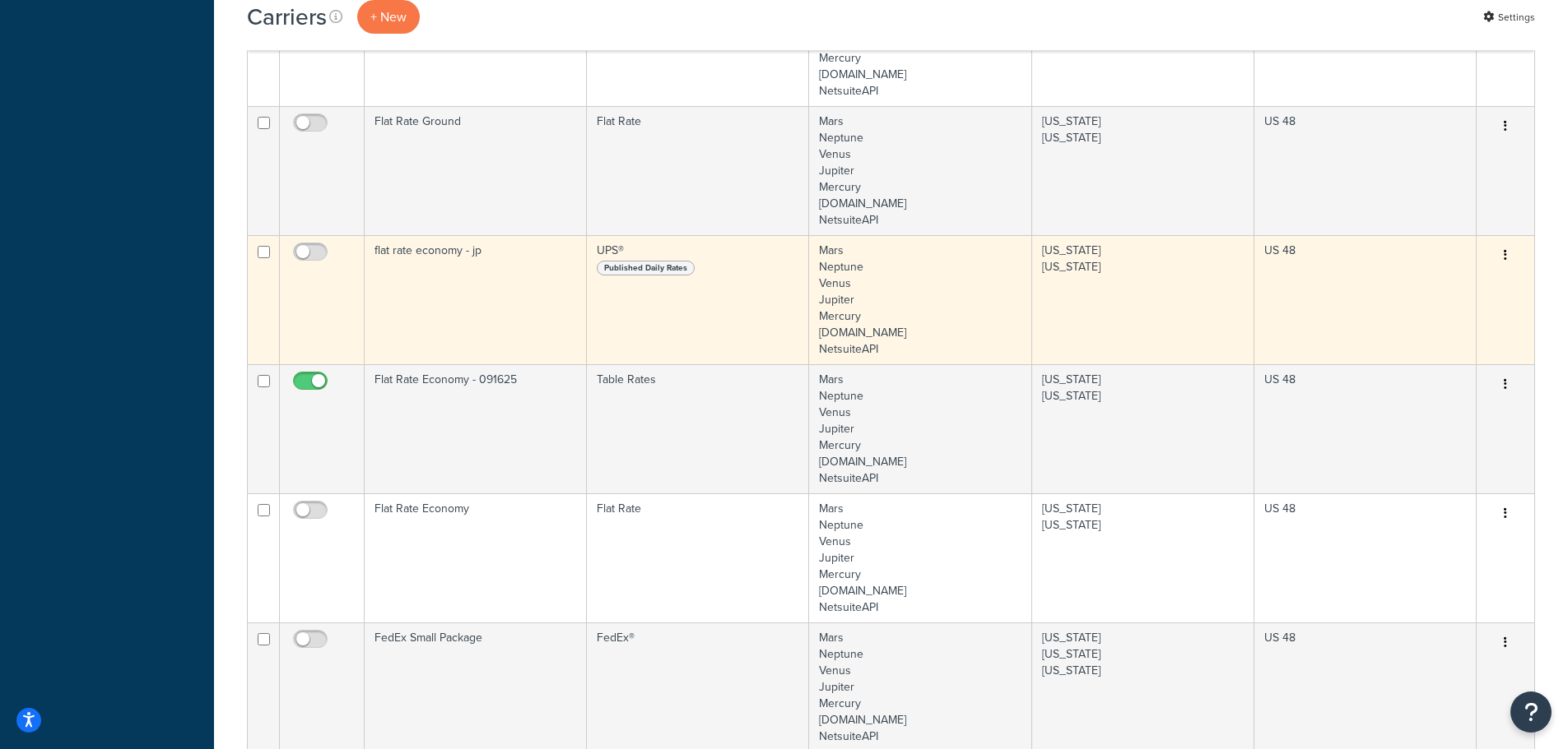
scroll to position [913, 0]
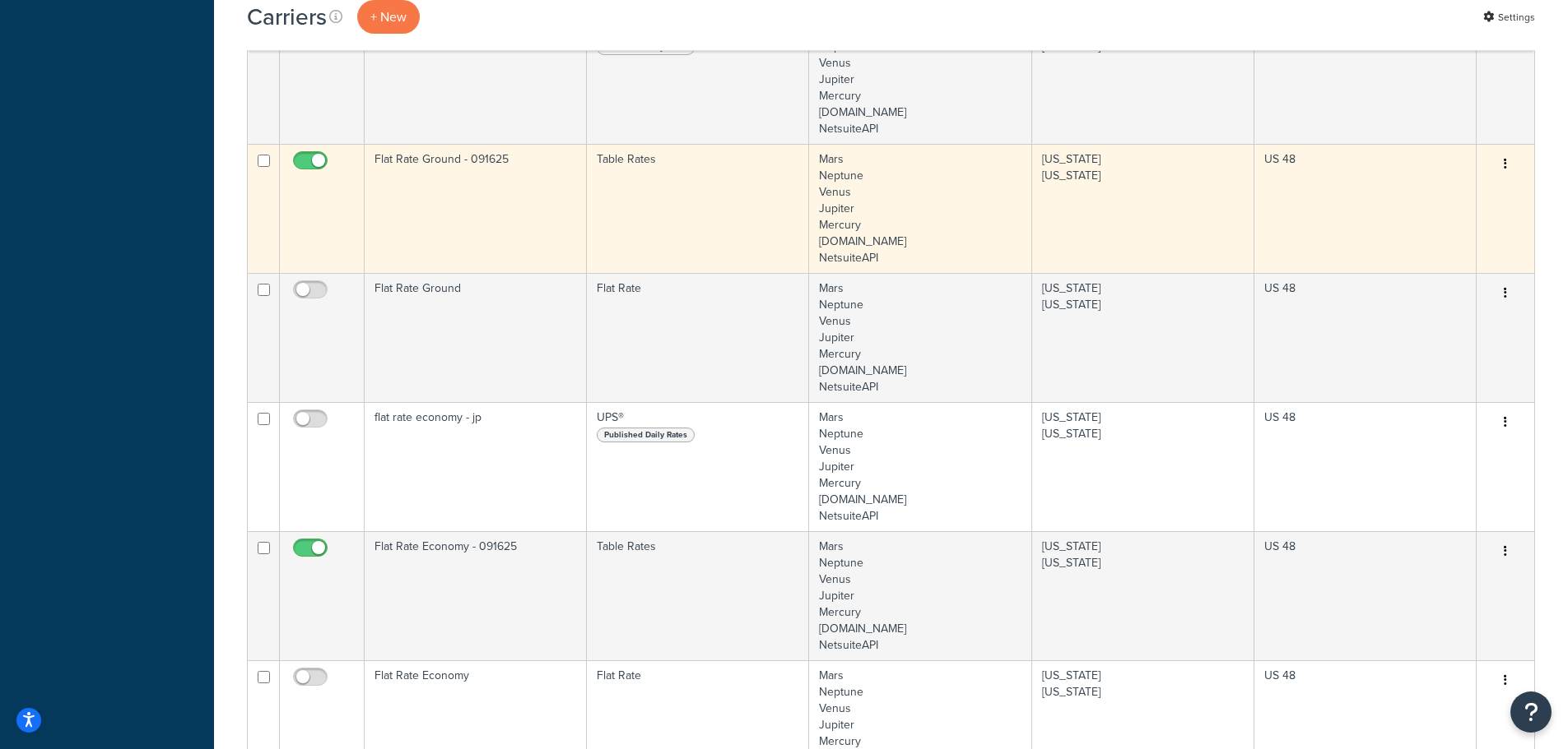
click at [460, 192] on td "Flat Rate Ground - 091625" at bounding box center [476, 208] width 222 height 129
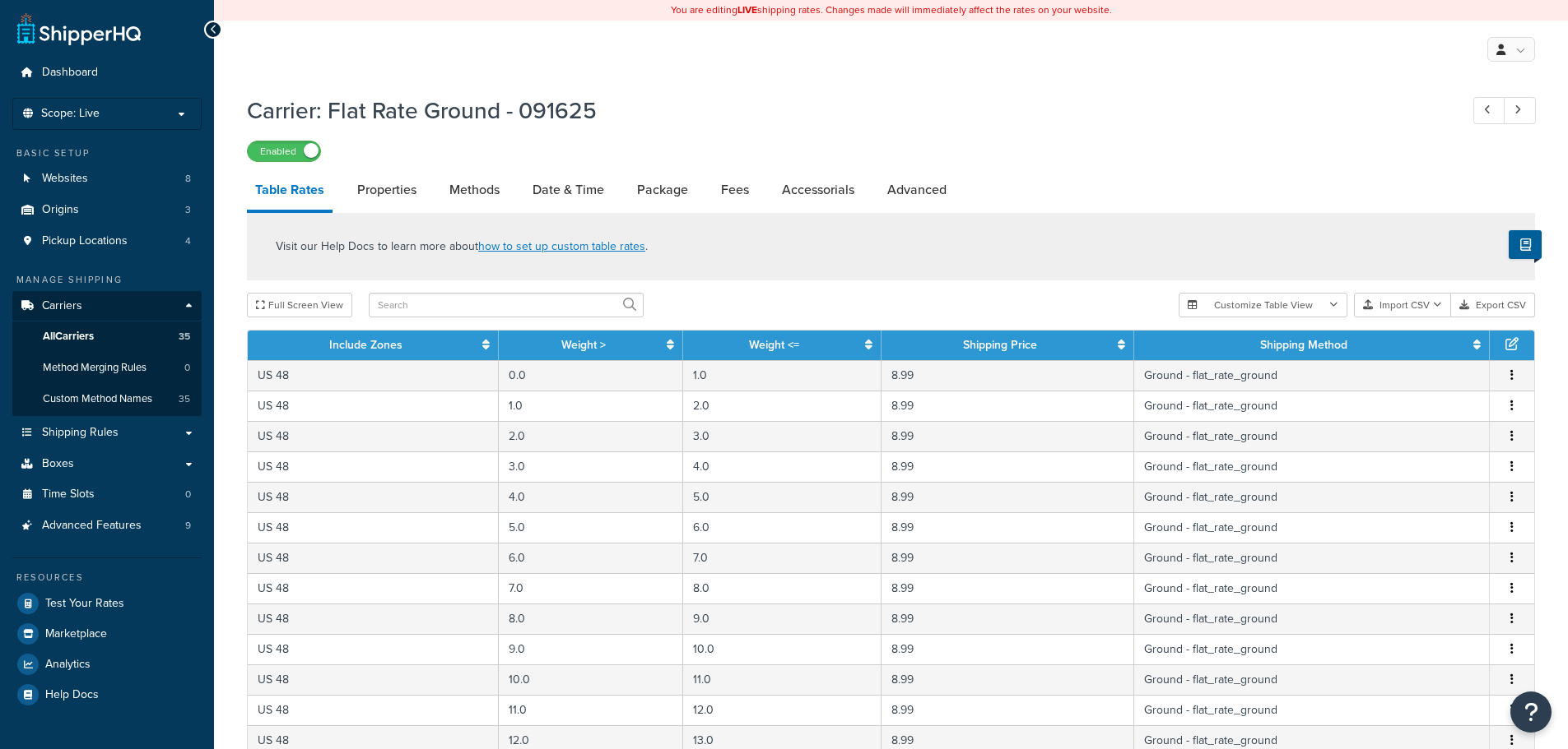
select select "25"
click at [405, 188] on link "Properties" at bounding box center [387, 190] width 76 height 40
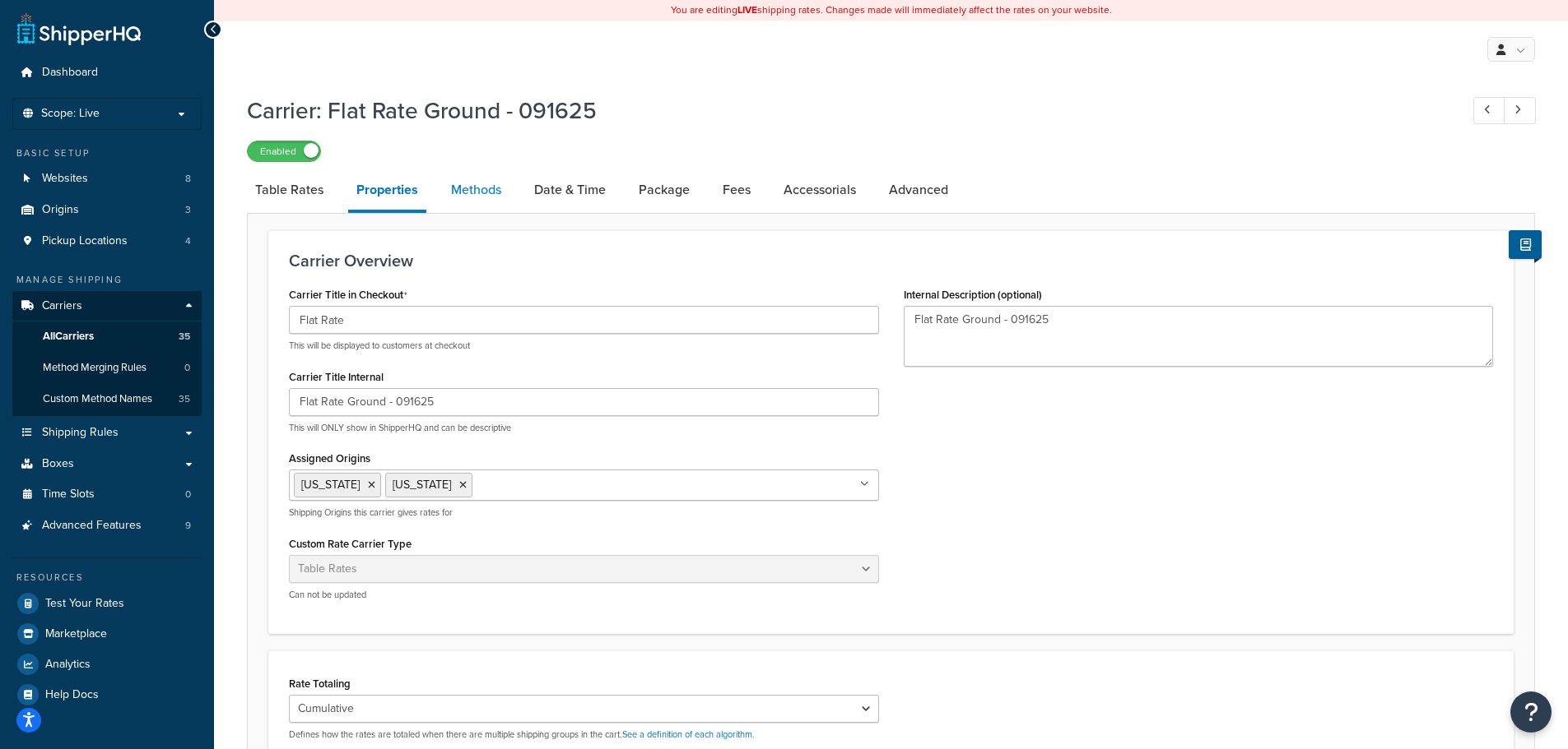
click at [483, 193] on link "Methods" at bounding box center [476, 190] width 67 height 40
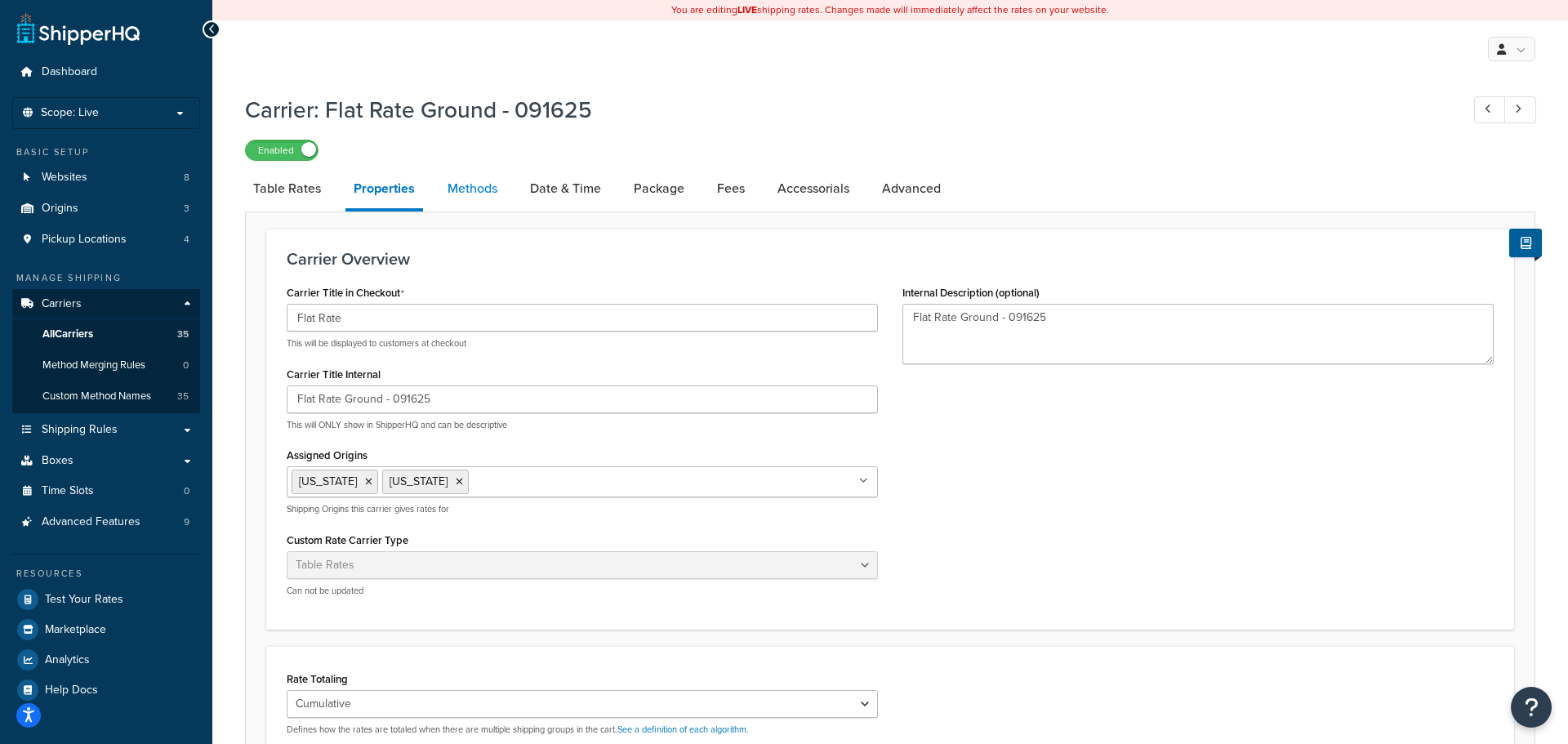
select select "25"
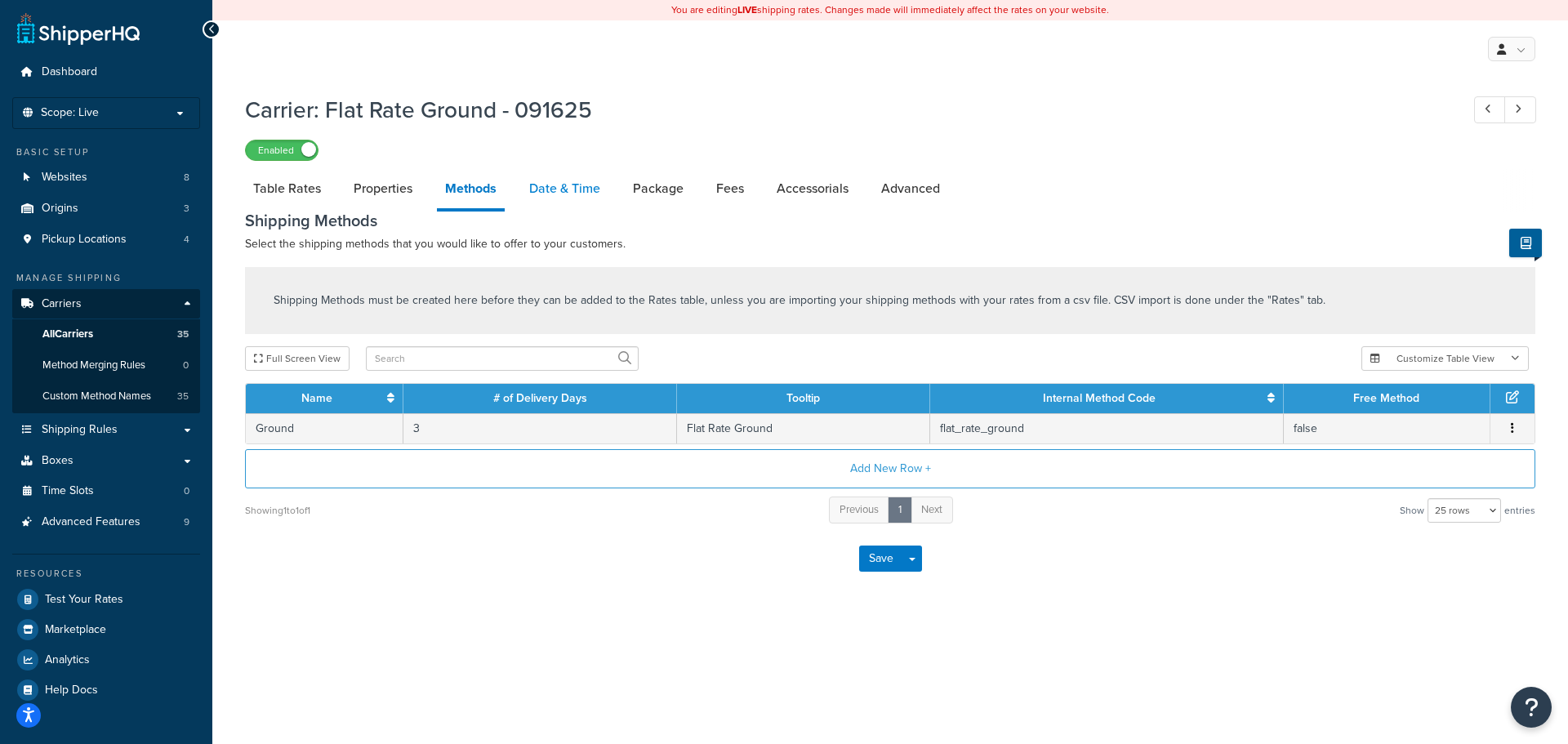
click at [575, 190] on link "Date & Time" at bounding box center [564, 189] width 87 height 39
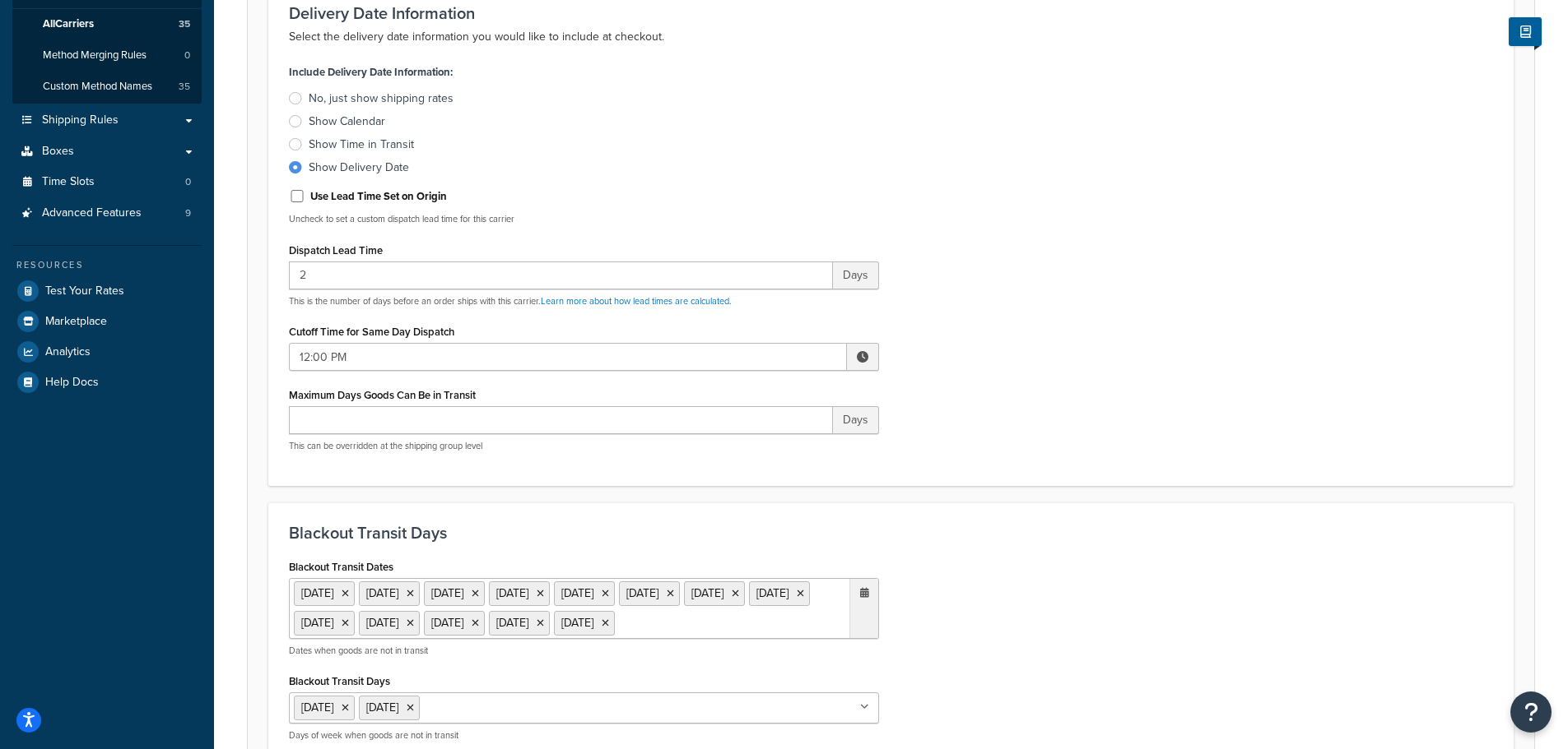
scroll to position [82, 0]
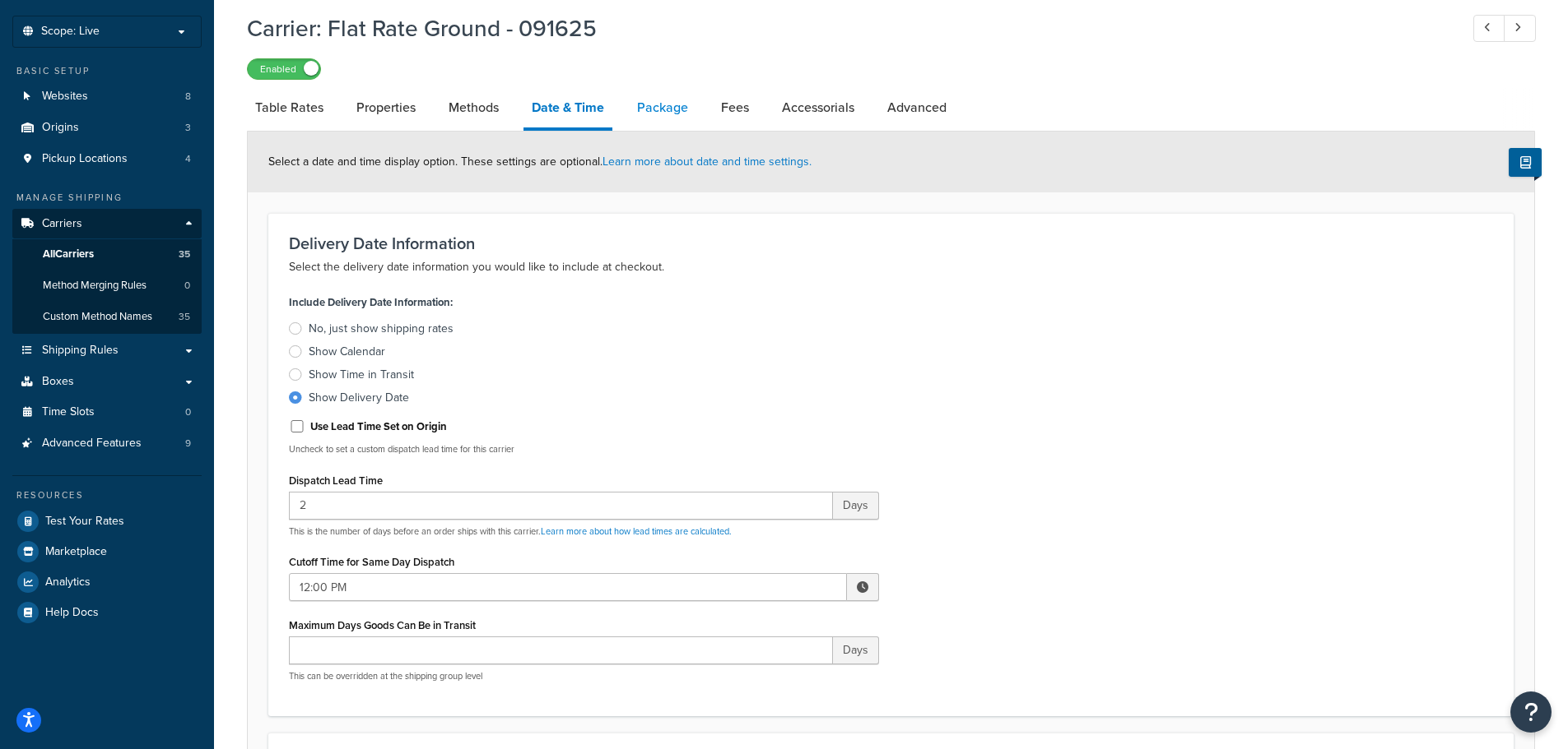
click at [660, 115] on link "Package" at bounding box center [662, 107] width 68 height 40
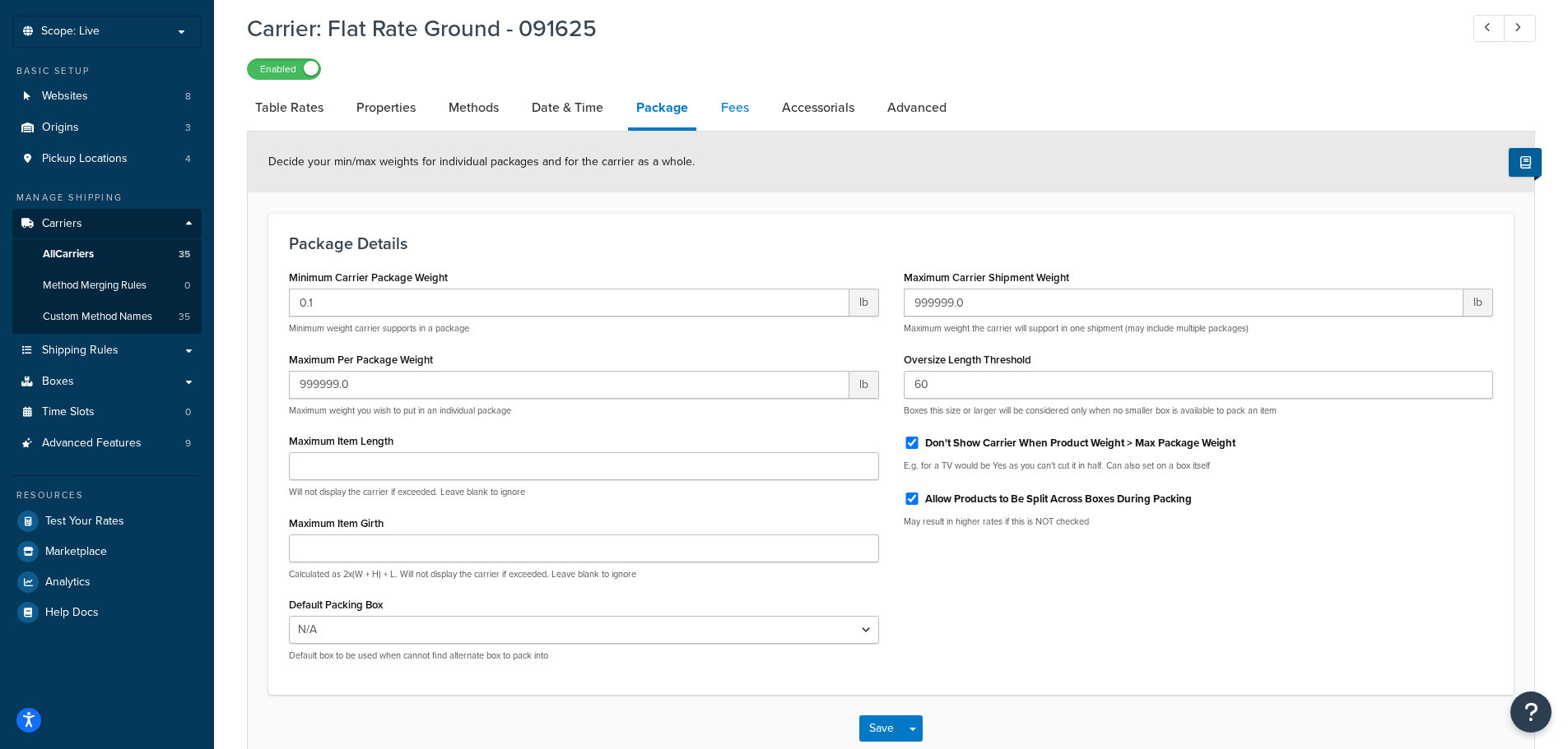
click at [753, 111] on link "Fees" at bounding box center [735, 107] width 45 height 40
select select "AFTER"
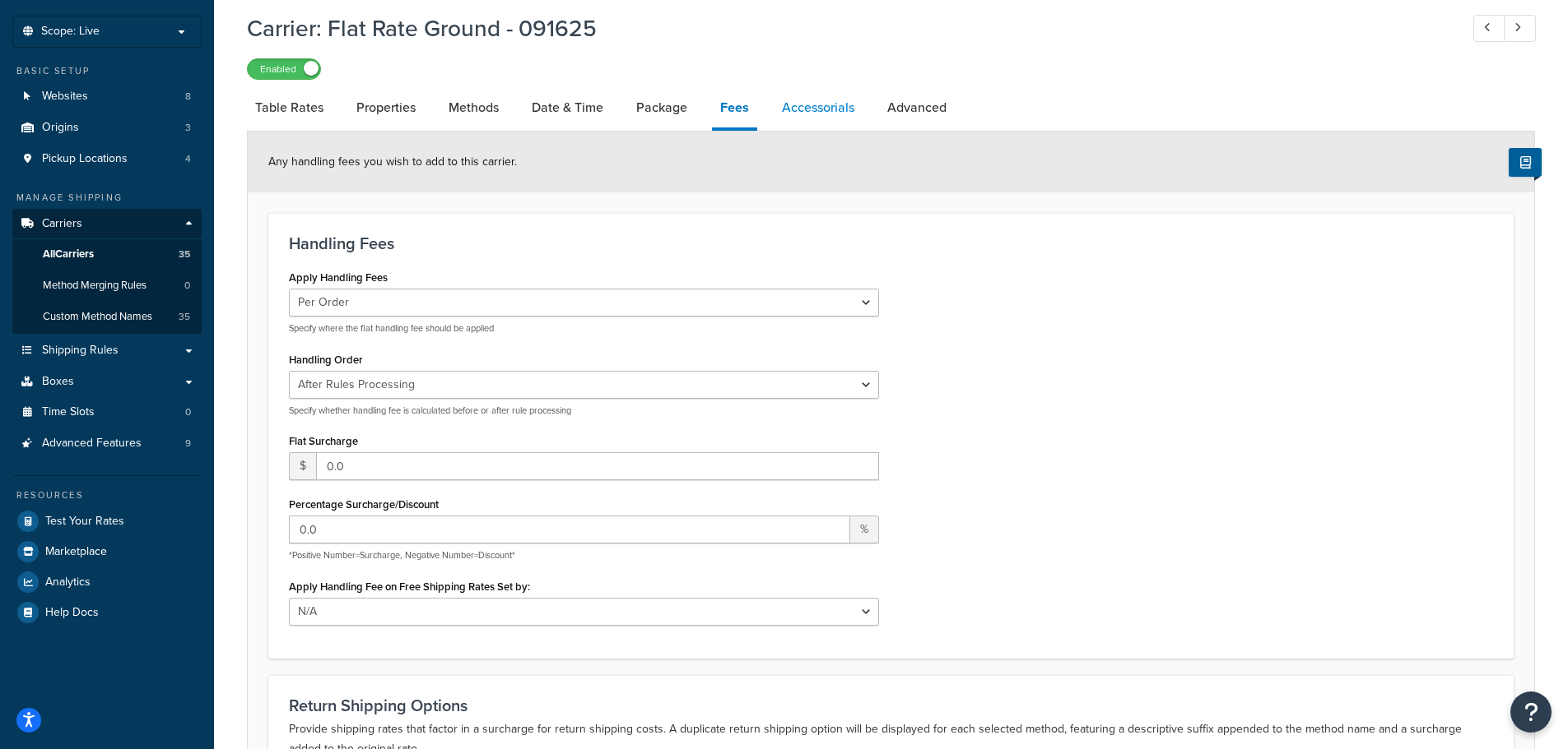
click at [808, 112] on link "Accessorials" at bounding box center [818, 107] width 89 height 40
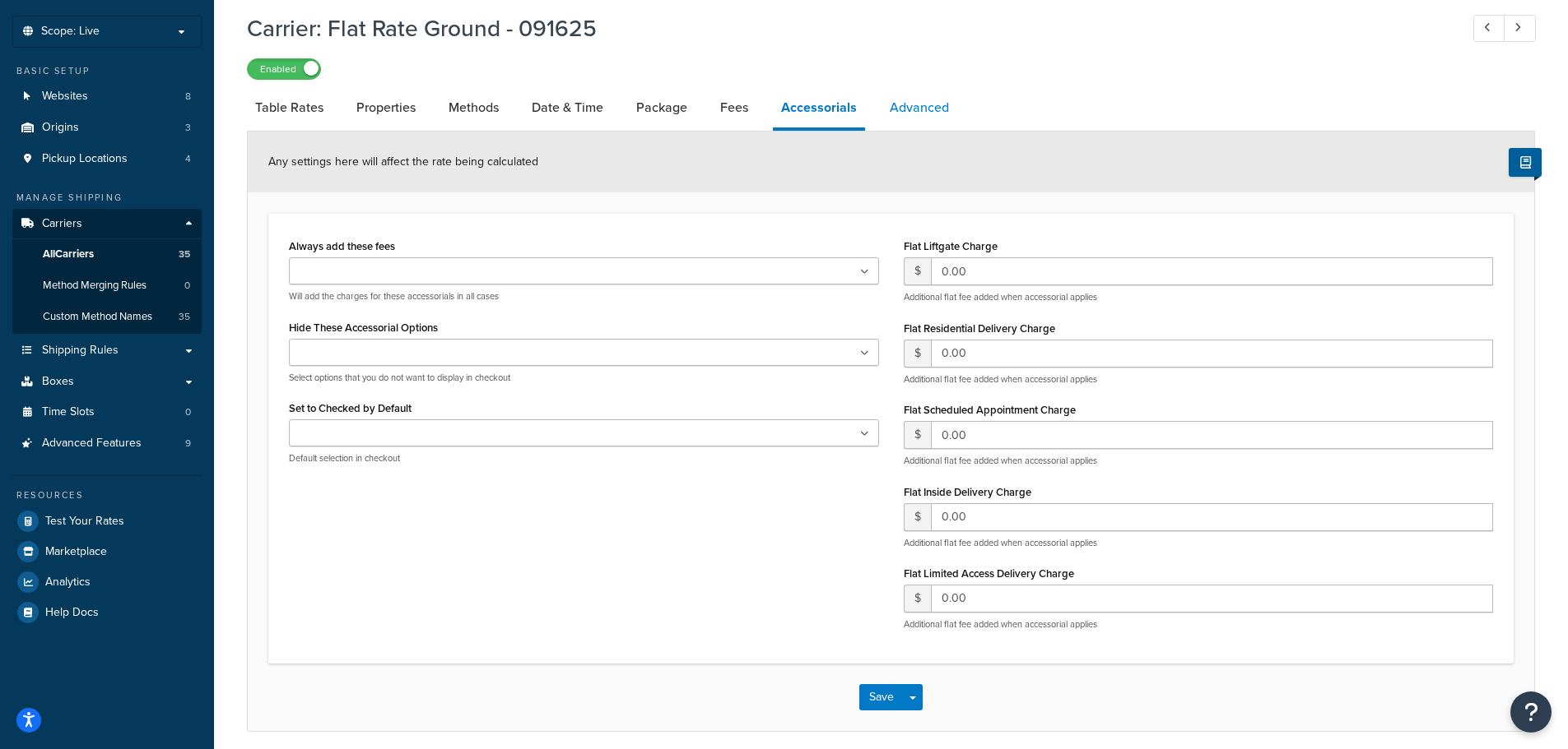
click at [891, 111] on link "Advanced" at bounding box center [919, 107] width 76 height 40
select select "false"
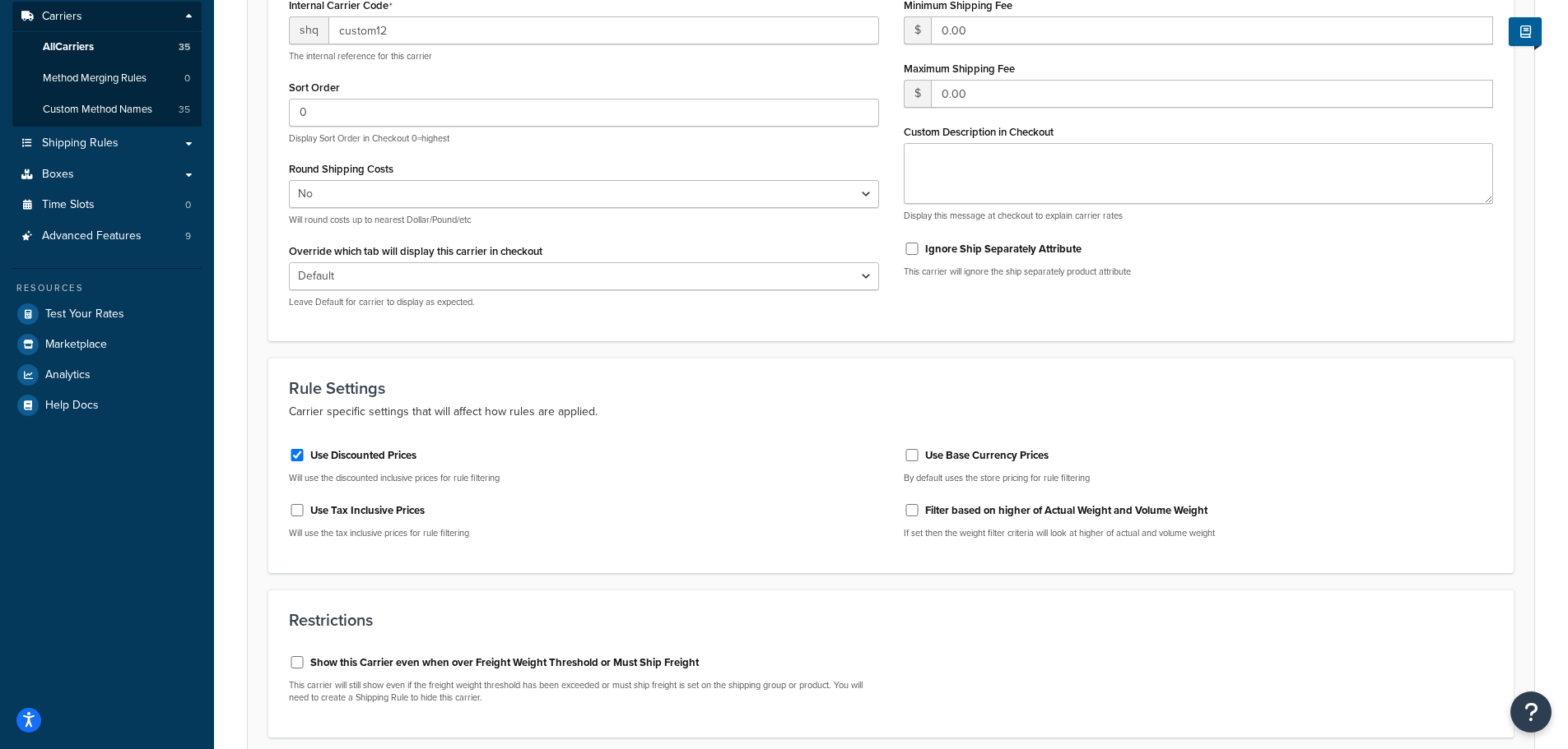
scroll to position [329, 0]
